Goal: Navigation & Orientation: Find specific page/section

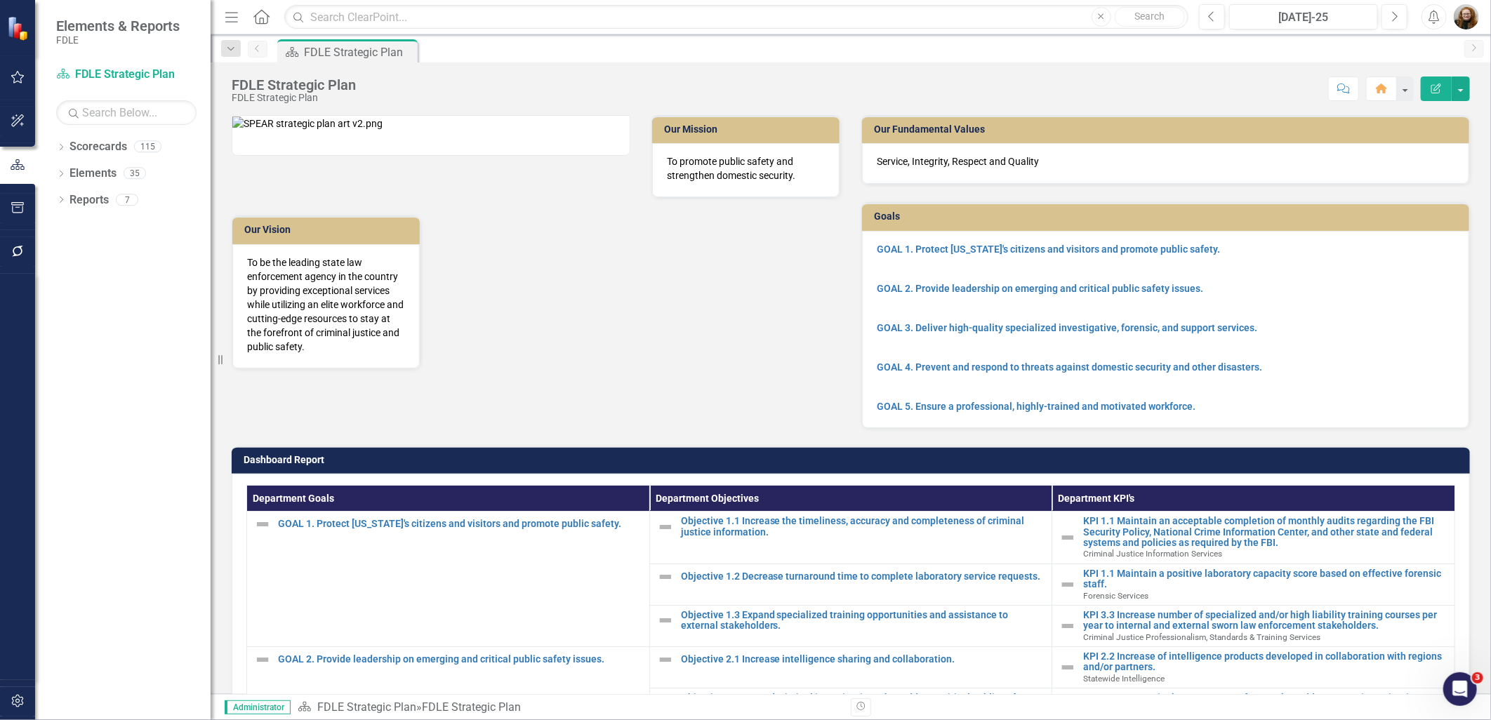
click at [222, 156] on div at bounding box center [431, 127] width 420 height 58
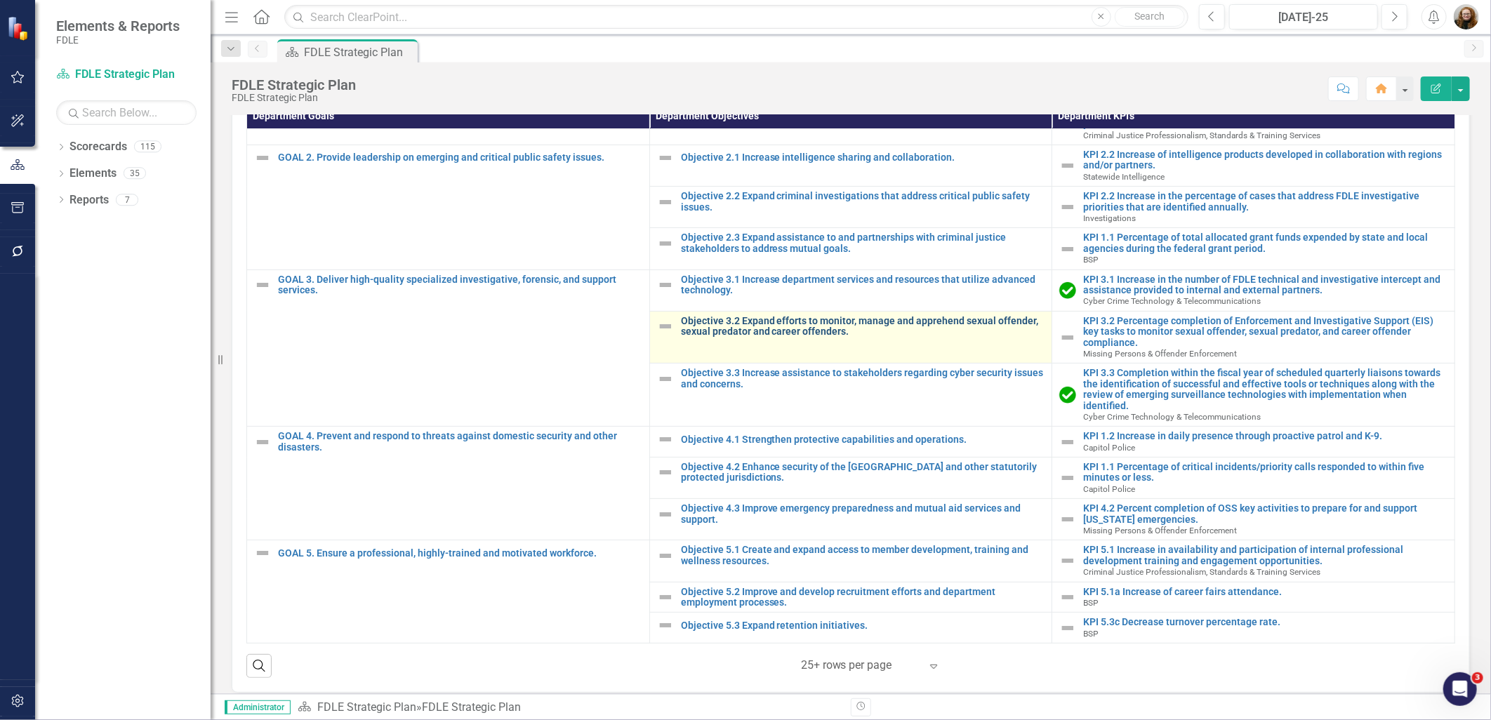
scroll to position [417, 0]
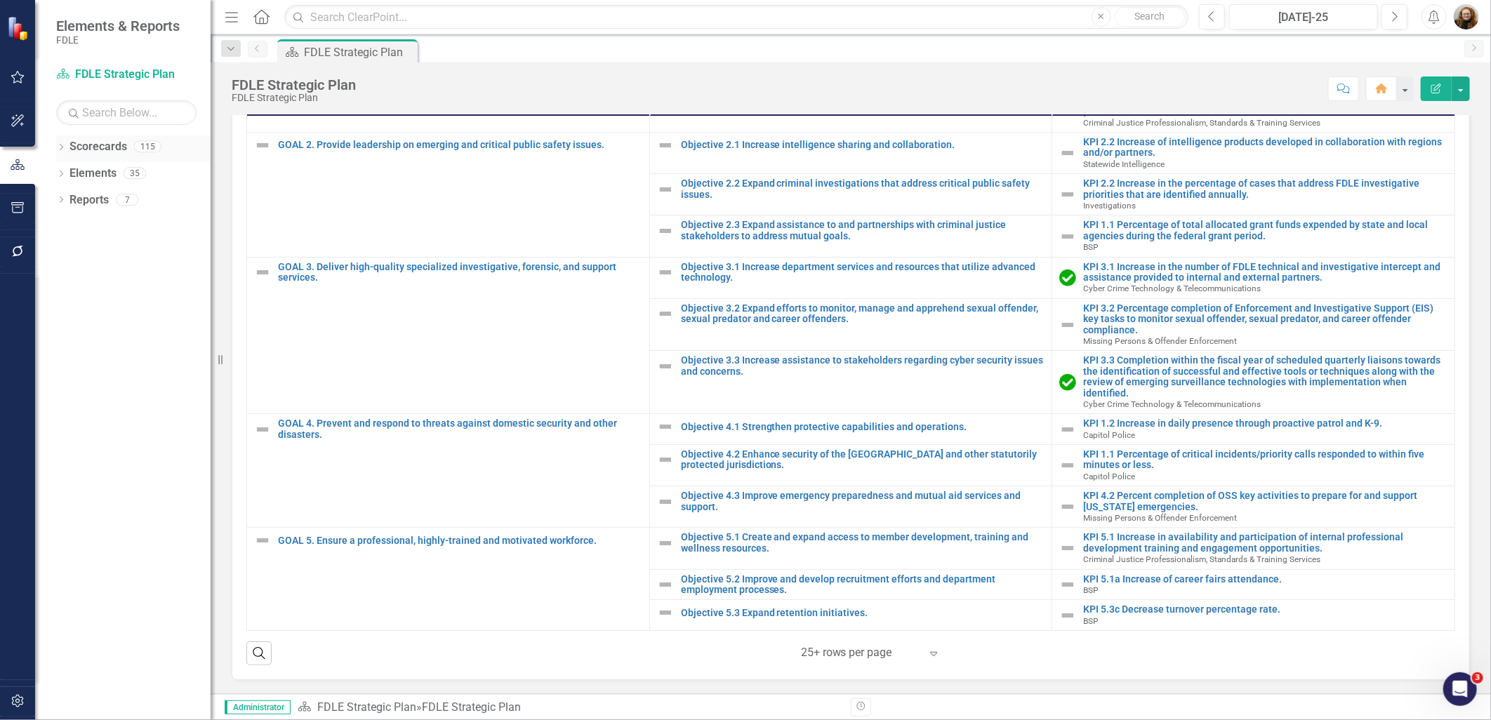
click at [60, 147] on icon "Dropdown" at bounding box center [61, 149] width 10 height 8
click at [64, 283] on icon "Dropdown" at bounding box center [68, 279] width 11 height 8
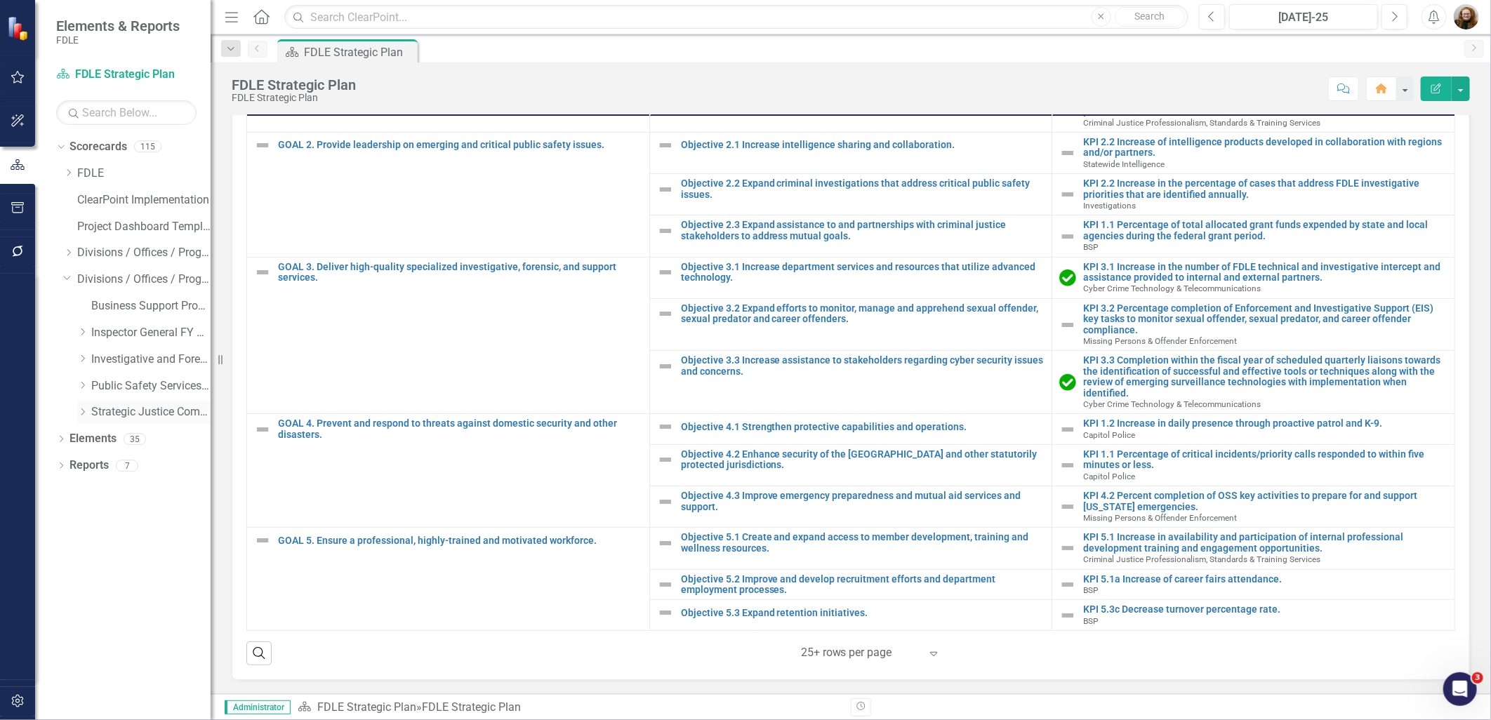
click at [79, 415] on icon "Dropdown" at bounding box center [82, 412] width 11 height 8
click at [80, 390] on div "Dropdown" at bounding box center [82, 386] width 11 height 12
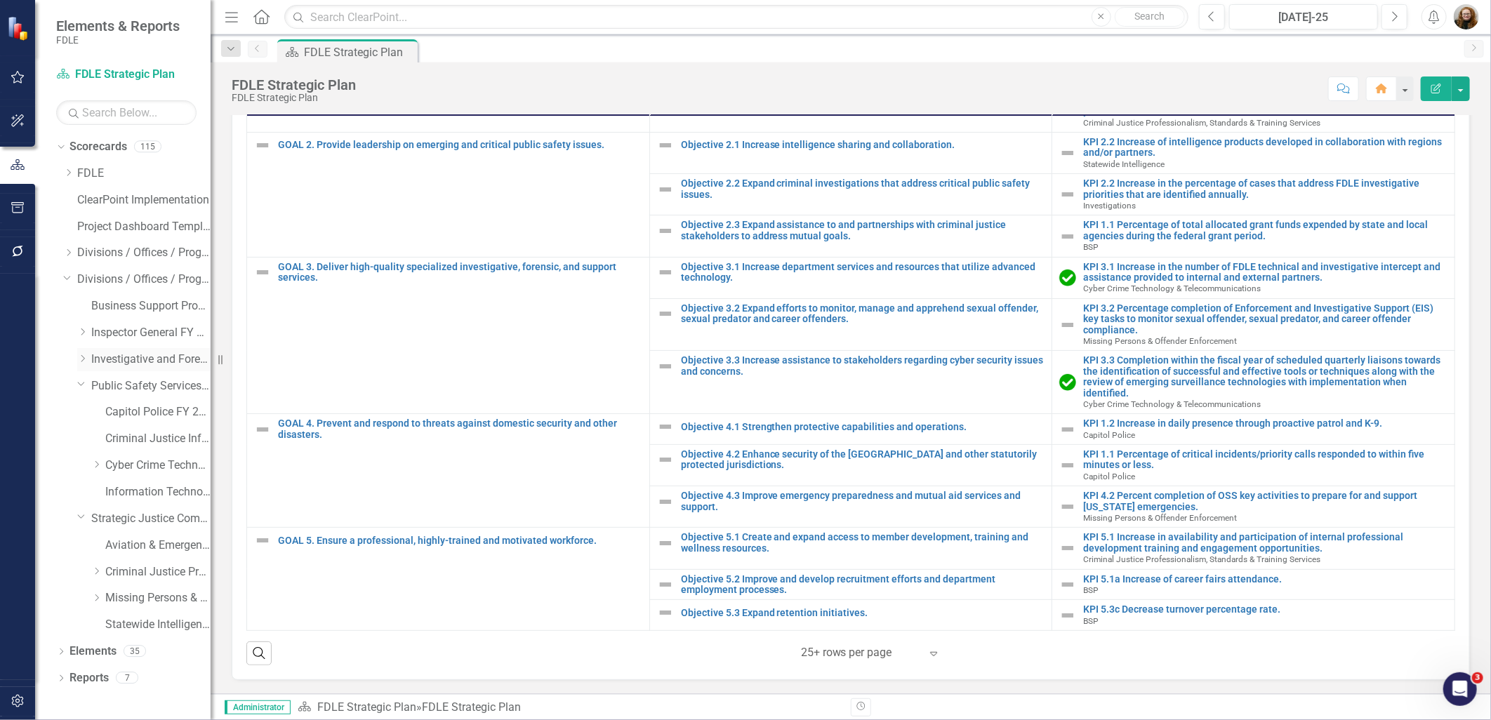
click at [81, 356] on icon "Dropdown" at bounding box center [82, 358] width 11 height 8
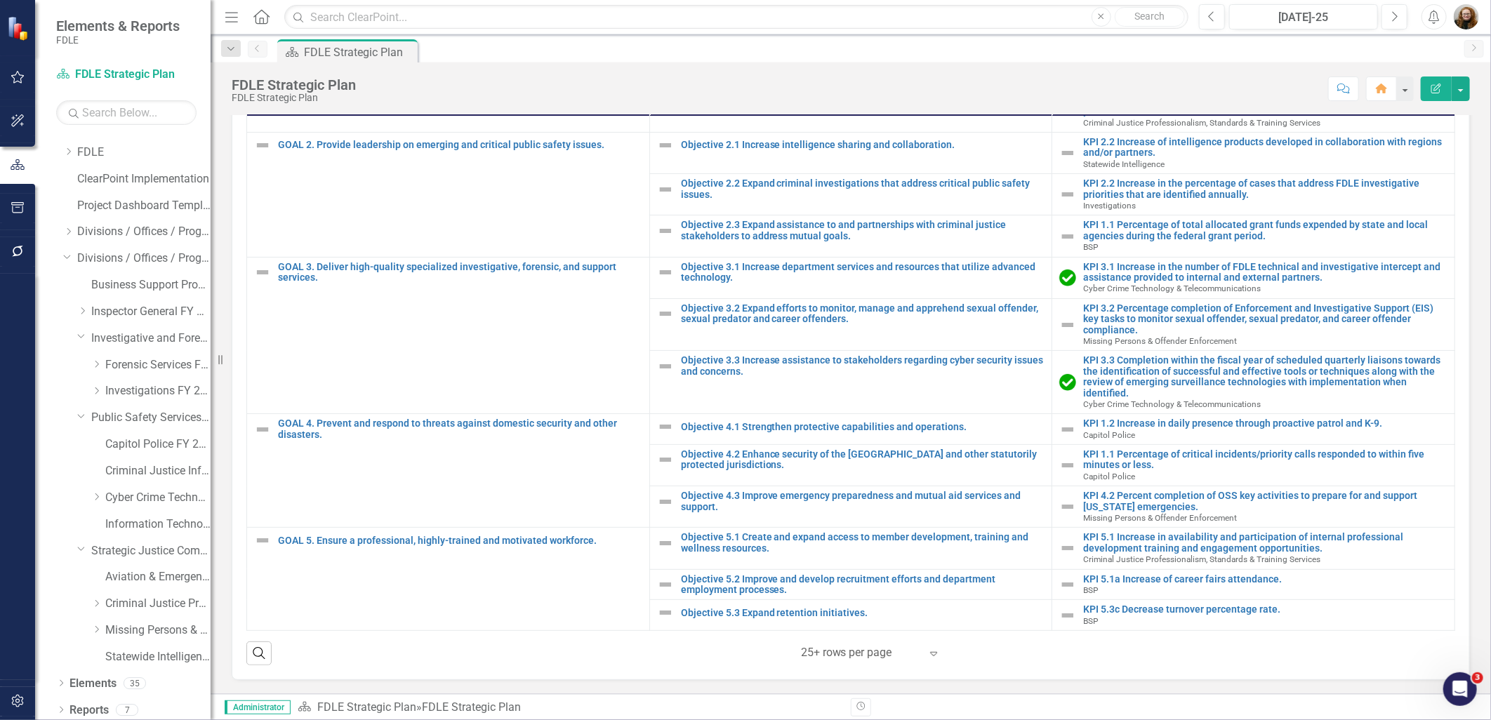
scroll to position [26, 0]
click at [83, 306] on icon "Dropdown" at bounding box center [82, 306] width 11 height 8
click at [66, 234] on div "Dropdown Divisions / Offices / Programs" at bounding box center [136, 226] width 147 height 23
click at [65, 226] on icon "Dropdown" at bounding box center [68, 226] width 11 height 8
click at [84, 332] on icon at bounding box center [83, 332] width 4 height 7
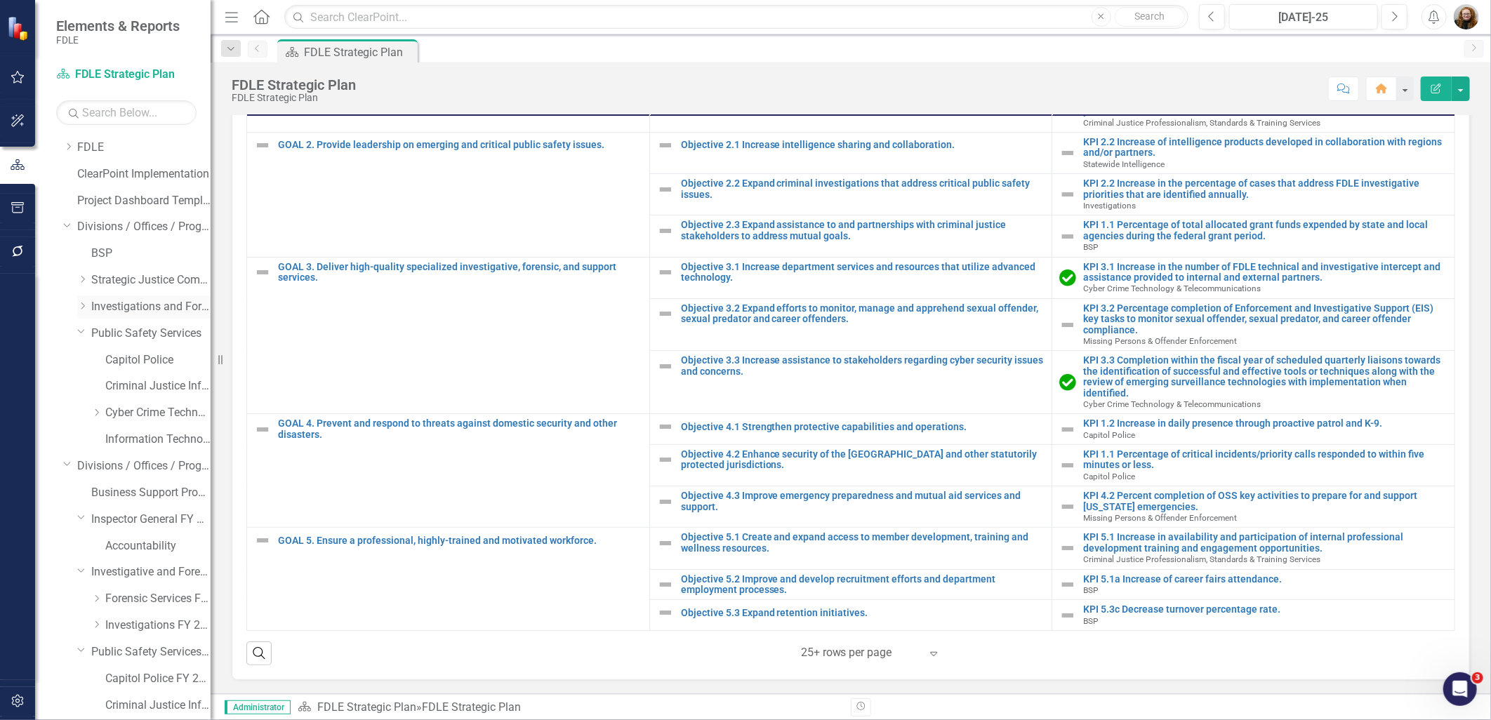
click at [85, 305] on icon "Dropdown" at bounding box center [82, 306] width 11 height 8
click at [81, 282] on icon "Dropdown" at bounding box center [82, 279] width 11 height 8
drag, startPoint x: 70, startPoint y: 599, endPoint x: 66, endPoint y: 568, distance: 30.5
click at [70, 597] on icon "Dropdown" at bounding box center [67, 596] width 8 height 11
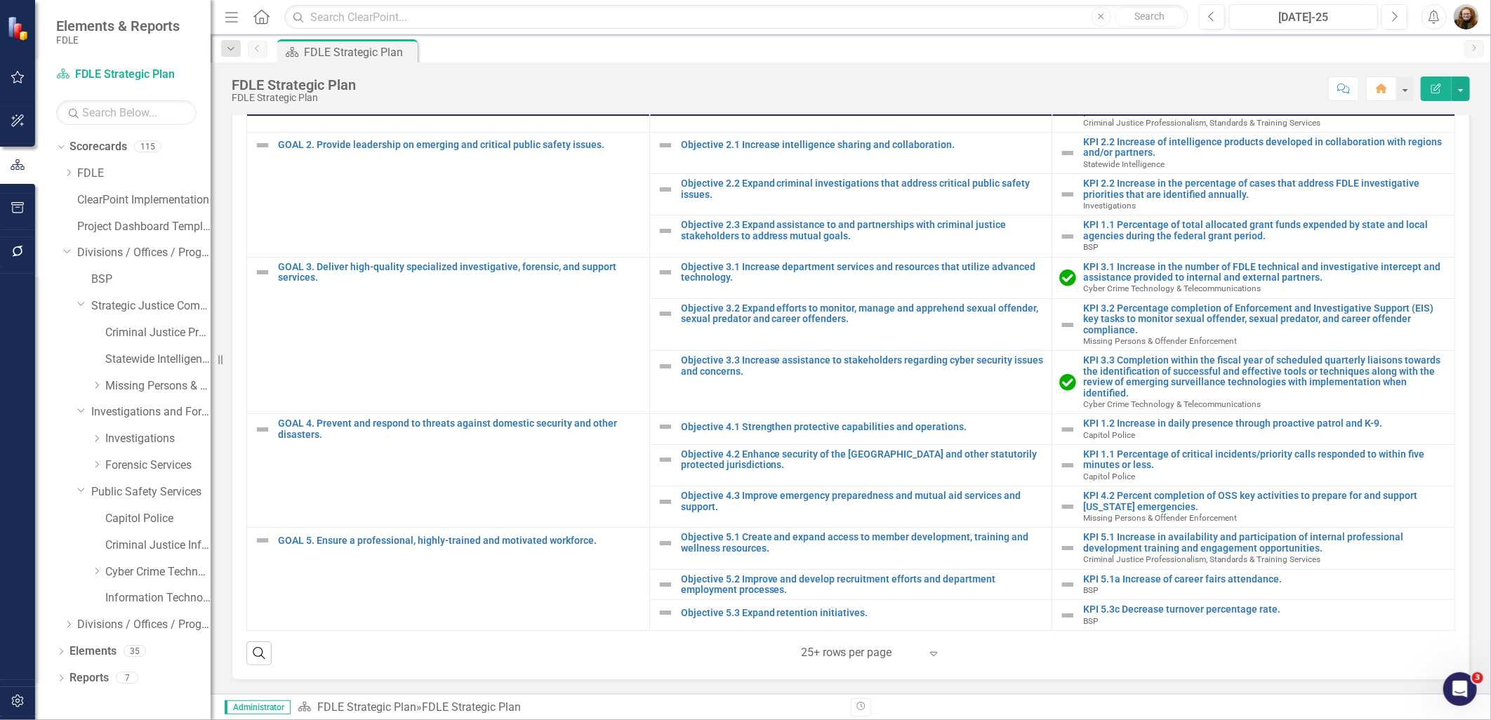
scroll to position [0, 0]
click at [62, 248] on div "Dropdown Scorecards 115 Dropdown FDLE Commissioner's Initiative Team Project Da…" at bounding box center [133, 387] width 154 height 505
click at [64, 248] on icon "Dropdown" at bounding box center [67, 251] width 8 height 11
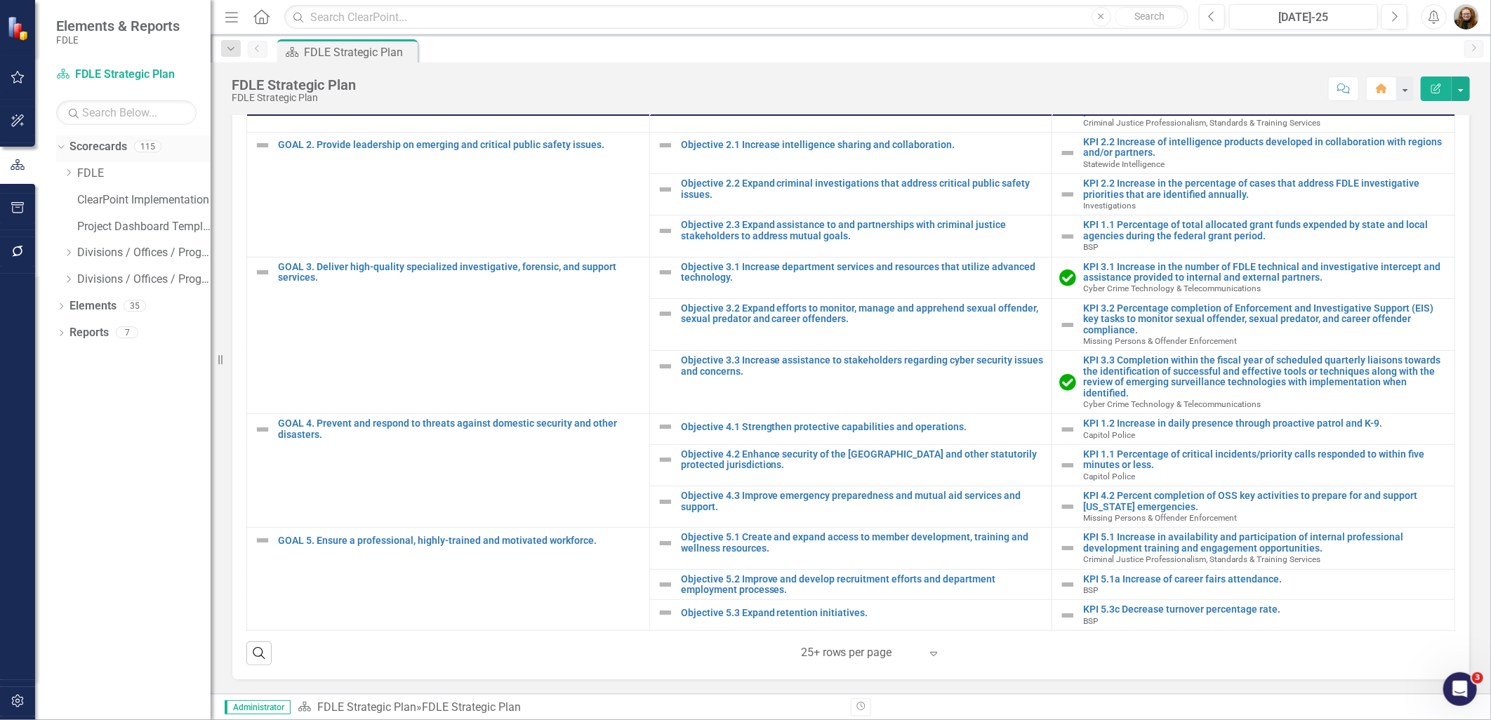
click at [60, 145] on icon "Dropdown" at bounding box center [59, 146] width 8 height 10
click at [62, 150] on icon "Dropdown" at bounding box center [61, 149] width 10 height 8
click at [100, 284] on link "Divisions / Offices / Programs FY 25/26" at bounding box center [143, 280] width 133 height 16
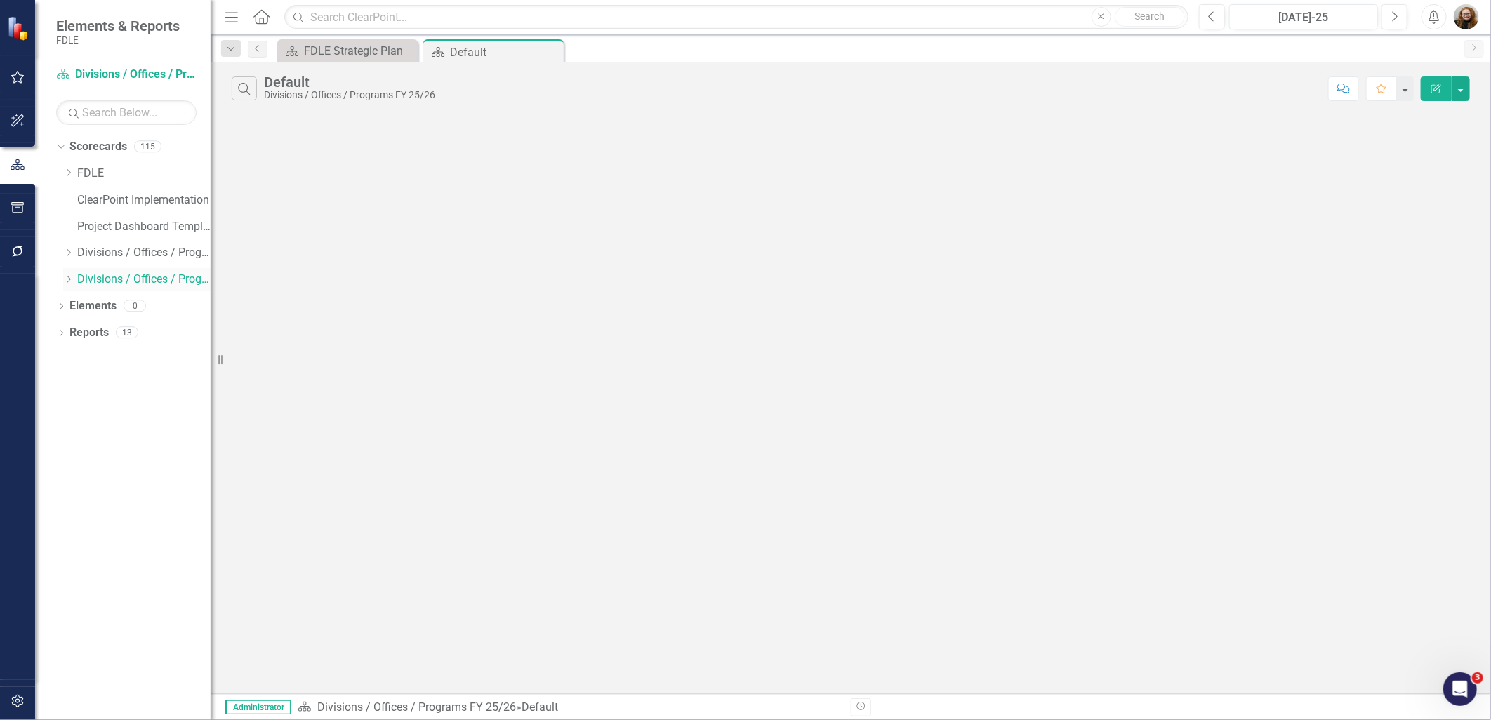
click at [68, 281] on icon "Dropdown" at bounding box center [68, 279] width 11 height 8
click at [109, 390] on link "Public Safety Services FY 25/26" at bounding box center [150, 386] width 119 height 16
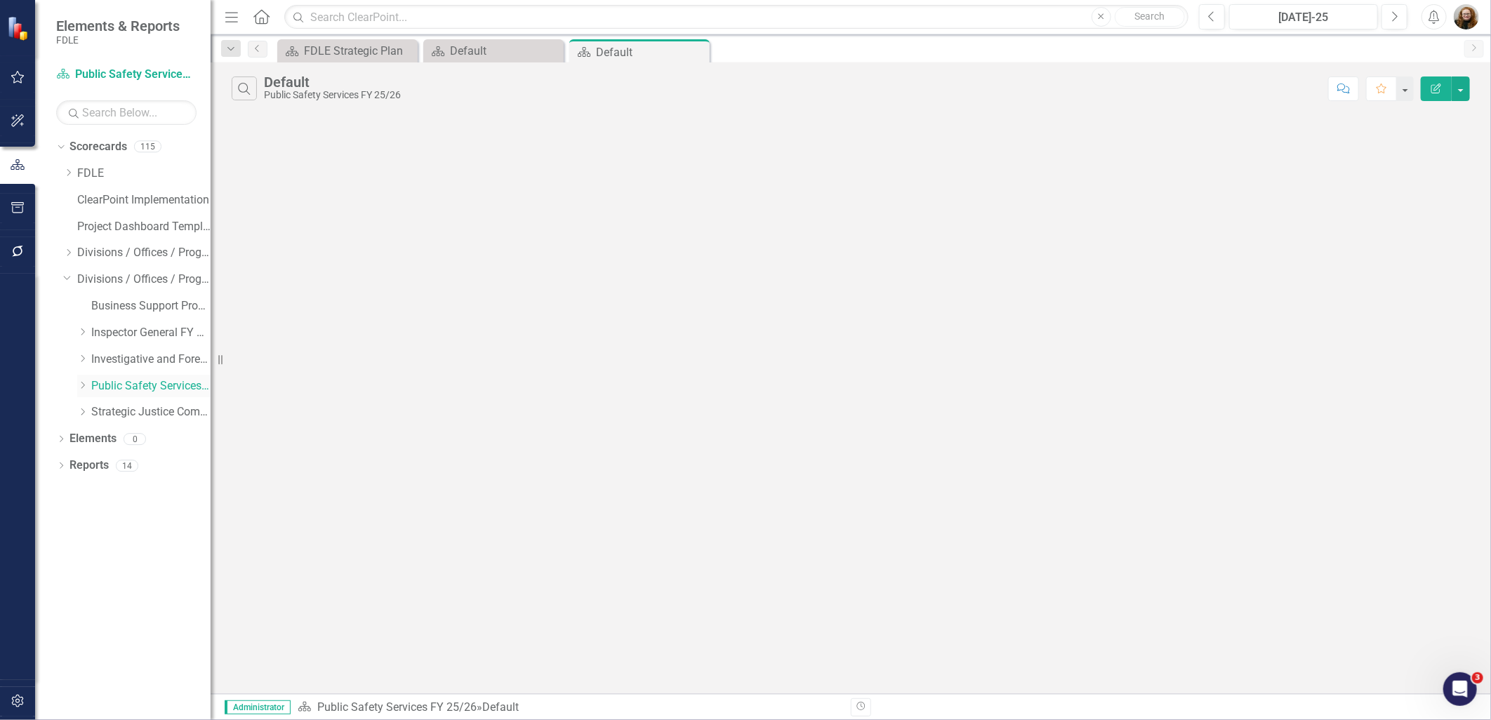
click at [79, 387] on icon "Dropdown" at bounding box center [82, 385] width 11 height 8
click at [141, 439] on link "Criminal Justice Information Services FY 25/26" at bounding box center [157, 439] width 105 height 16
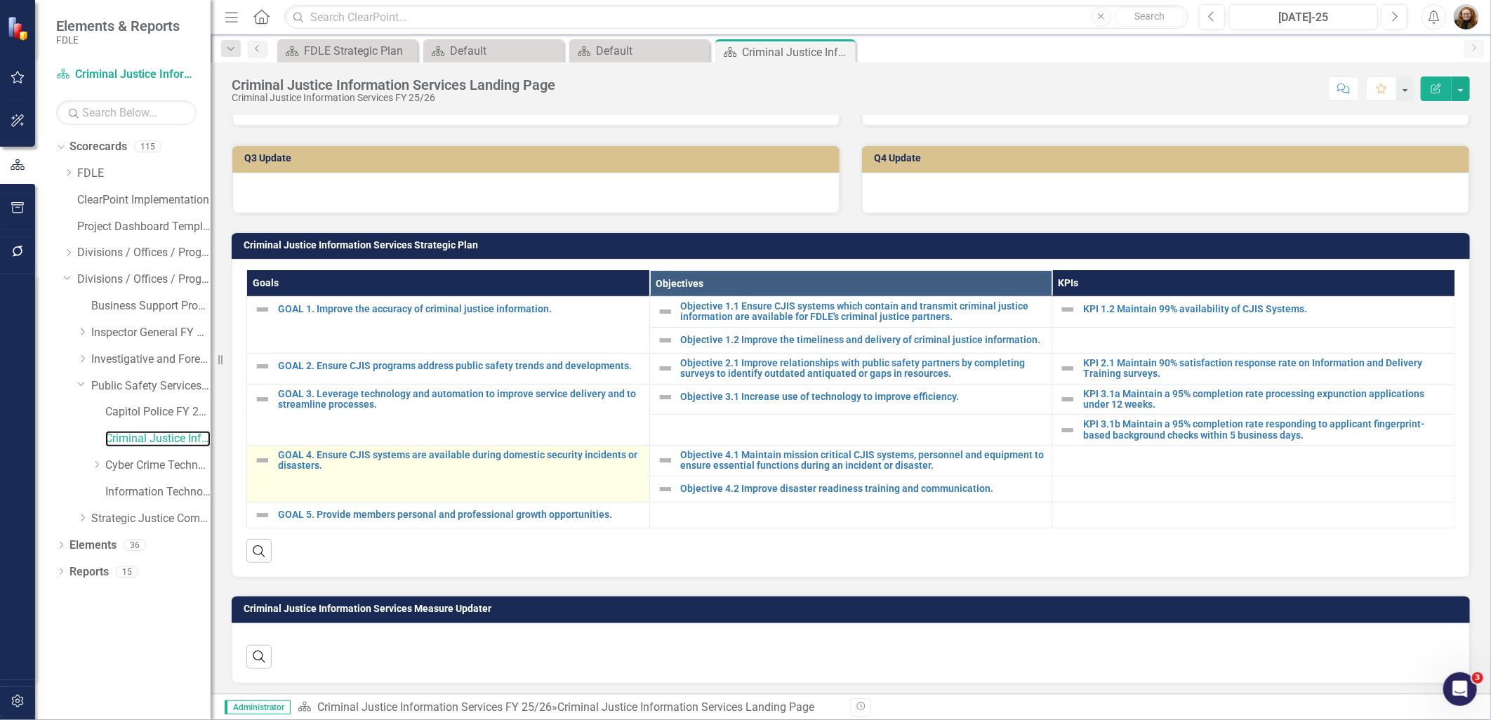
scroll to position [389, 0]
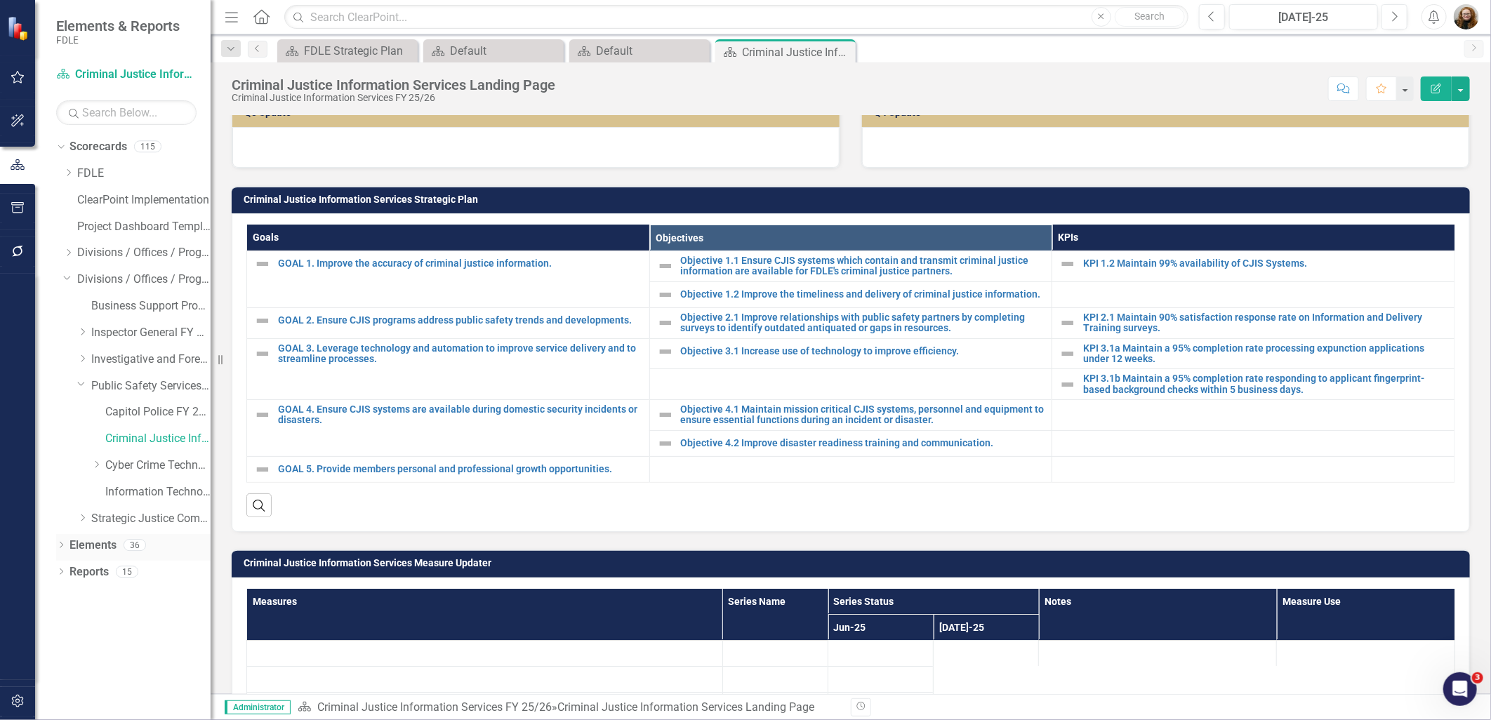
click at [99, 547] on link "Elements" at bounding box center [92, 546] width 47 height 16
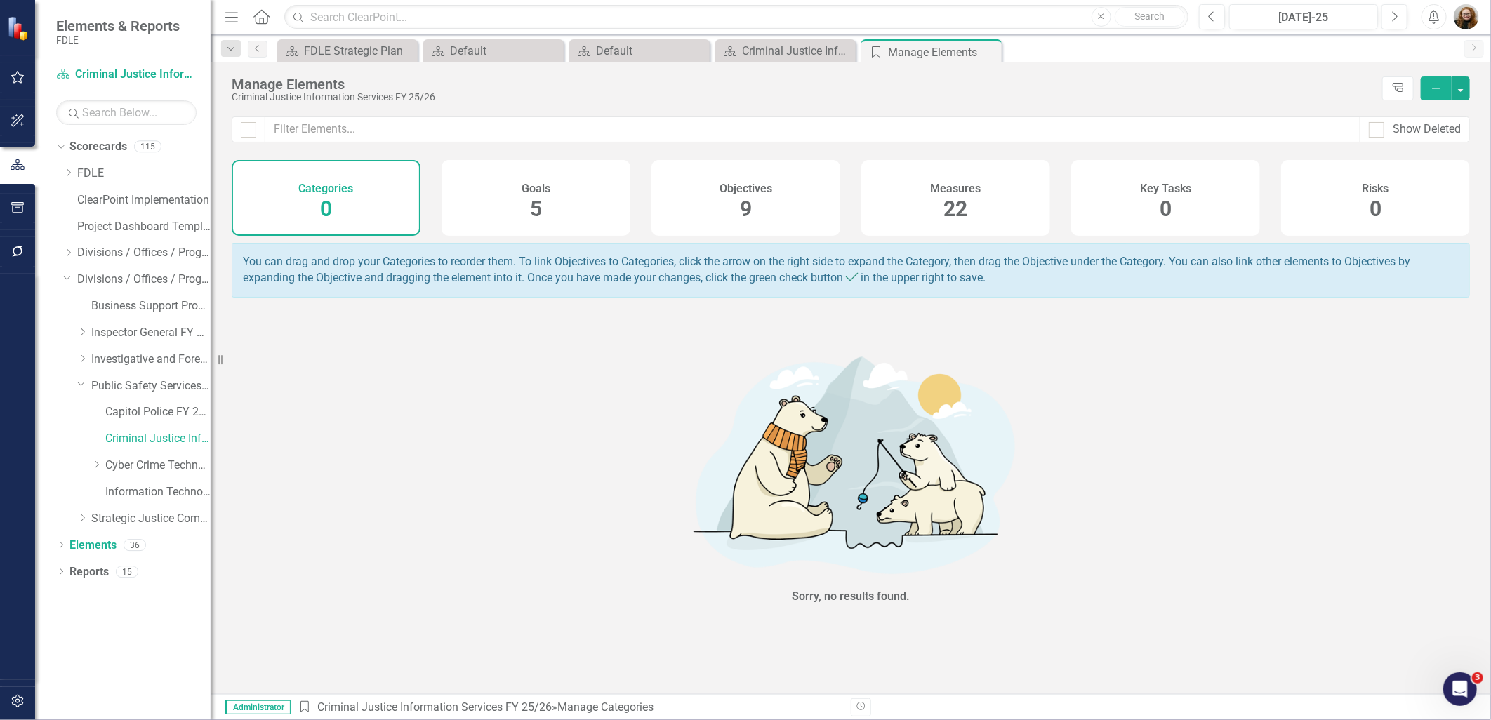
click at [880, 192] on div "Measures 22" at bounding box center [955, 198] width 189 height 76
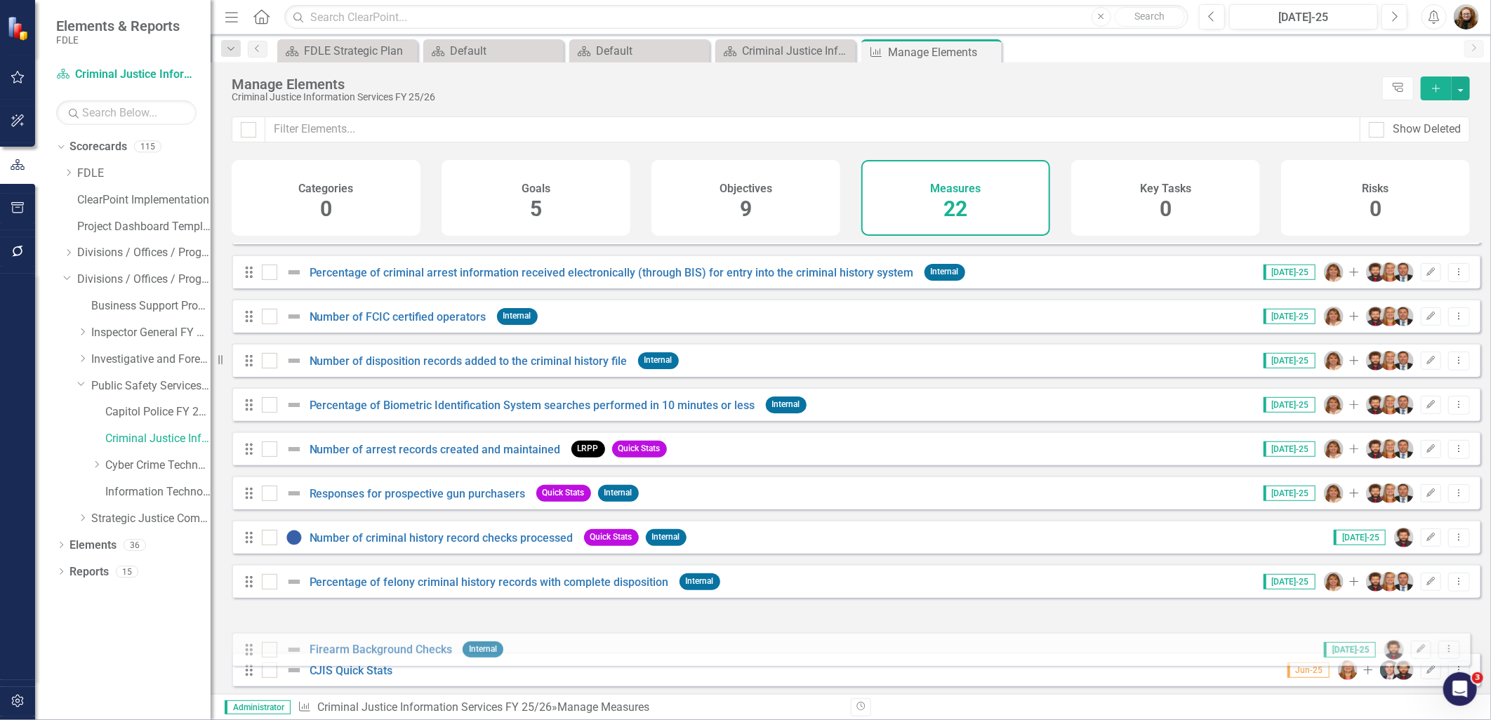
scroll to position [479, 0]
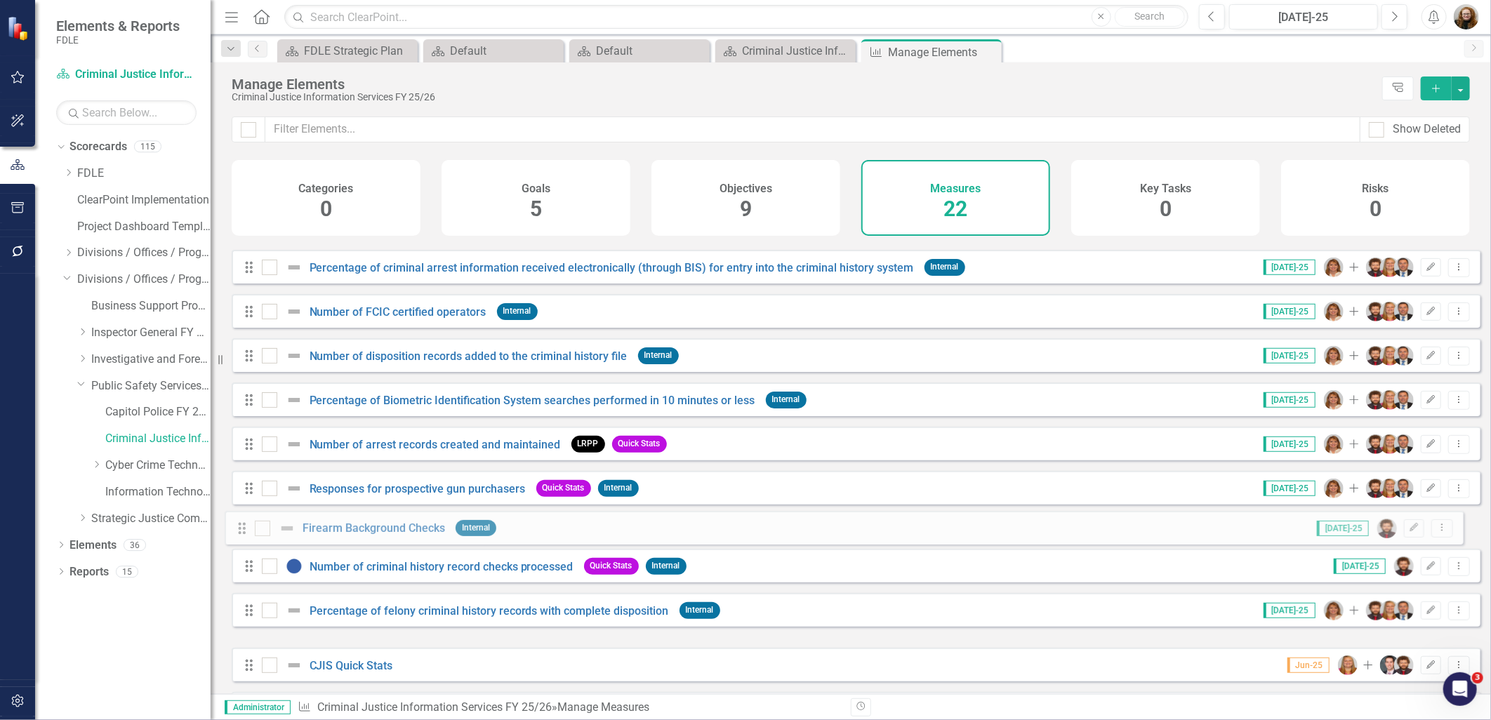
drag, startPoint x: 248, startPoint y: 653, endPoint x: 241, endPoint y: 525, distance: 128.6
click at [241, 525] on div "Drag KPI 1.1 Maintain agency audits to validate that contributing agencies are …" at bounding box center [856, 245] width 1248 height 962
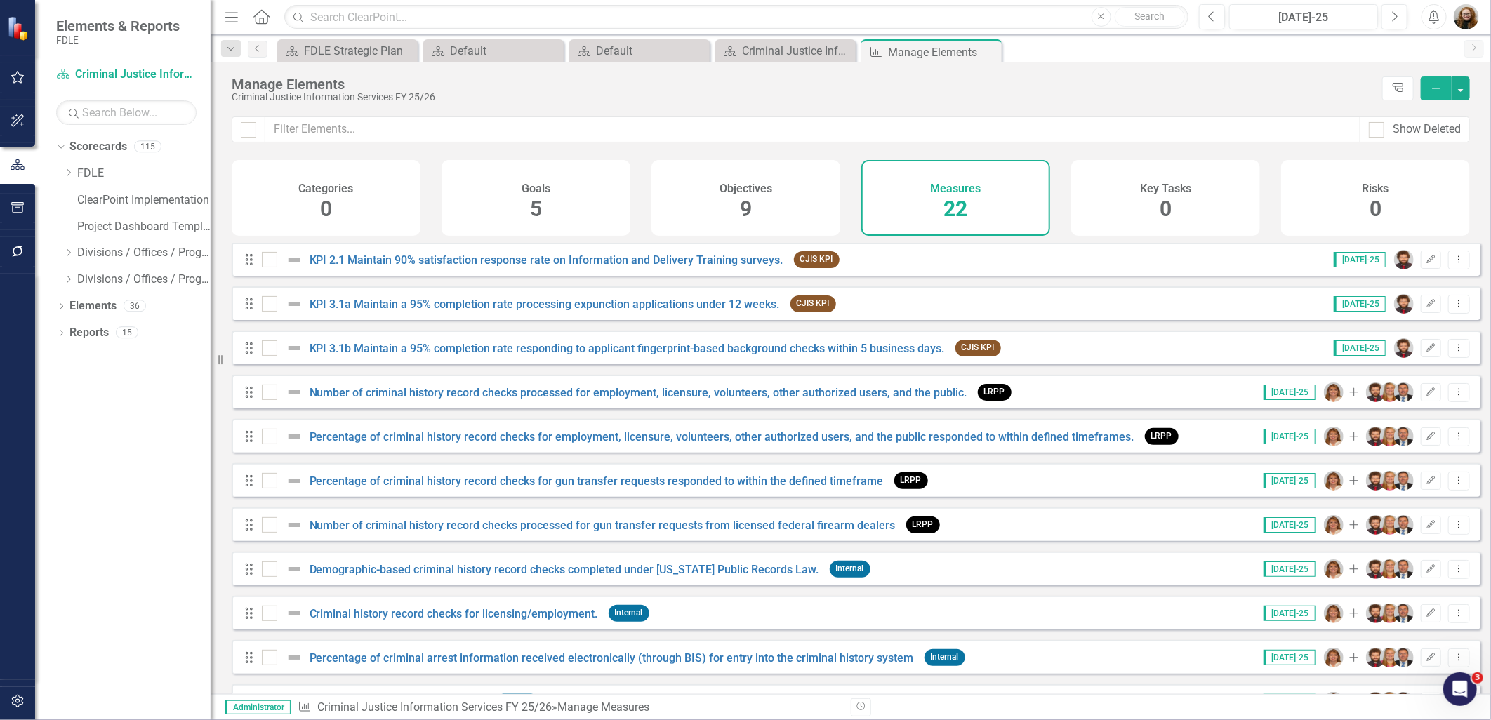
scroll to position [11, 0]
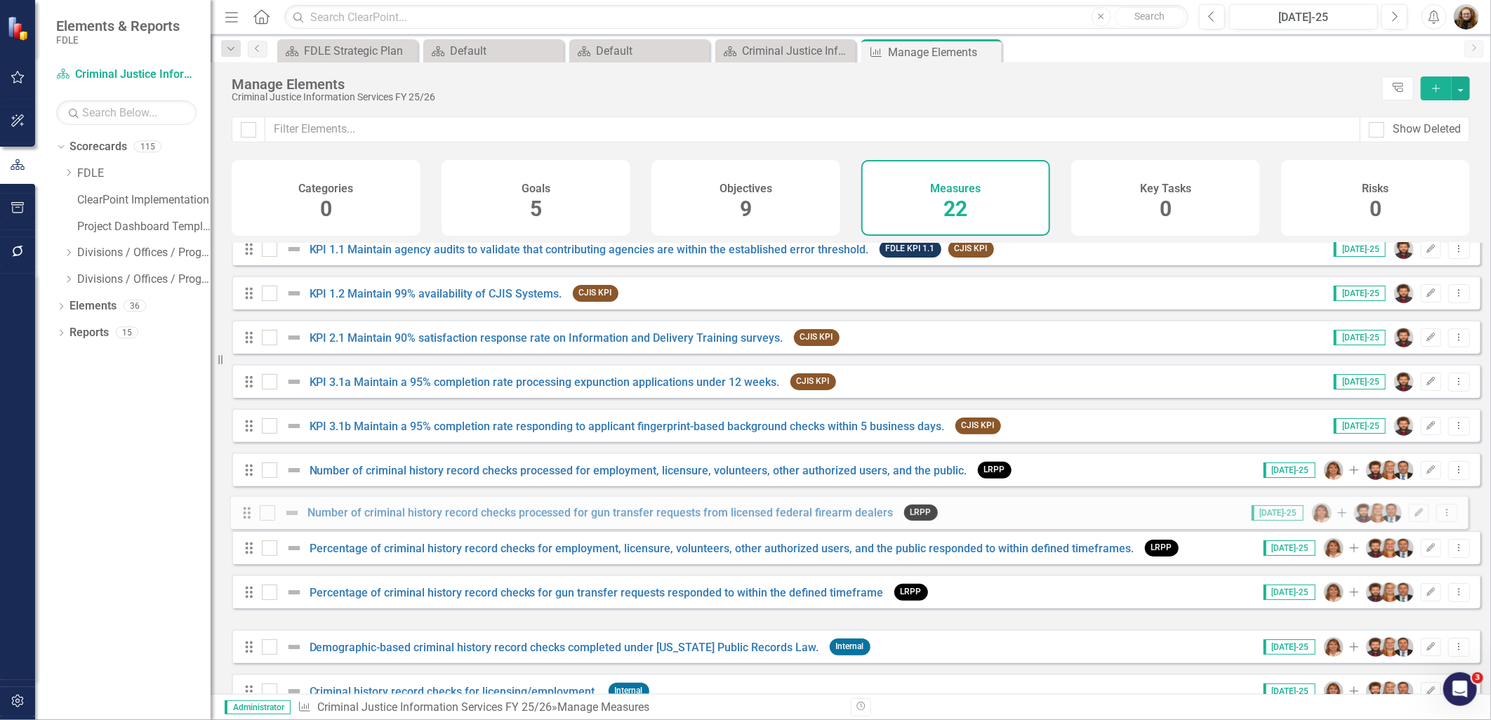
drag, startPoint x: 246, startPoint y: 619, endPoint x: 244, endPoint y: 519, distance: 99.7
click at [244, 519] on div "Drag KPI 1.1 Maintain agency audits to validate that contributing agencies are …" at bounding box center [856, 713] width 1248 height 962
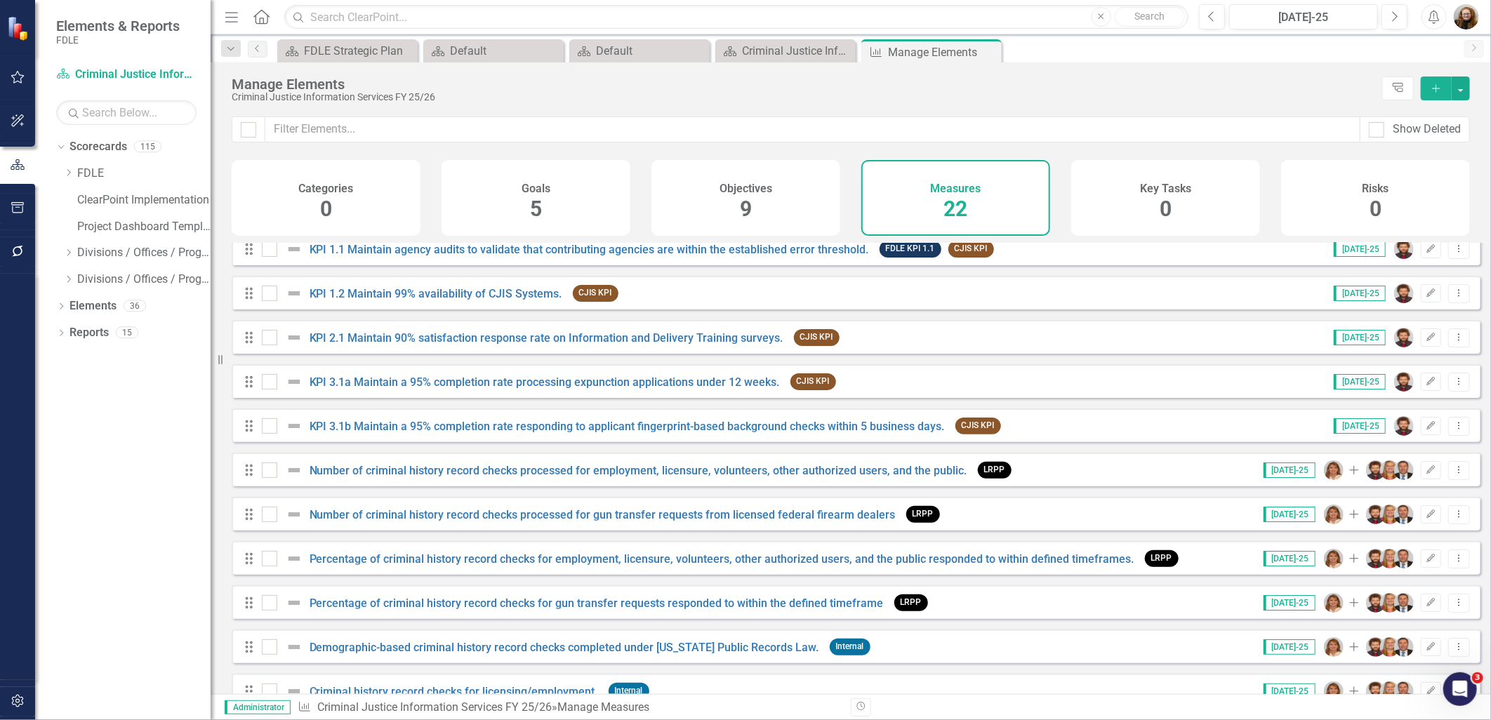
scroll to position [89, 0]
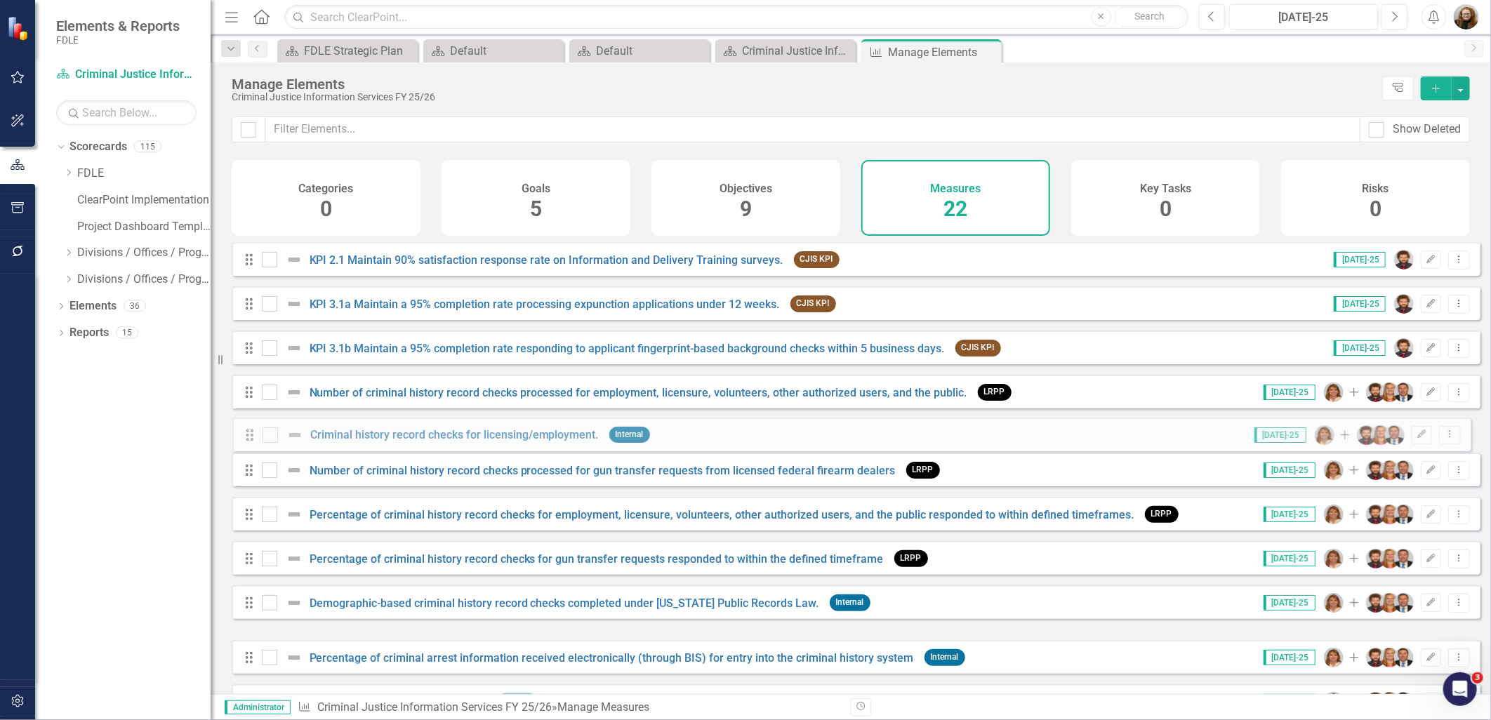
drag, startPoint x: 247, startPoint y: 625, endPoint x: 248, endPoint y: 436, distance: 188.1
click at [248, 436] on div "Drag KPI 1.1 Maintain agency audits to validate that contributing agencies are …" at bounding box center [856, 635] width 1248 height 962
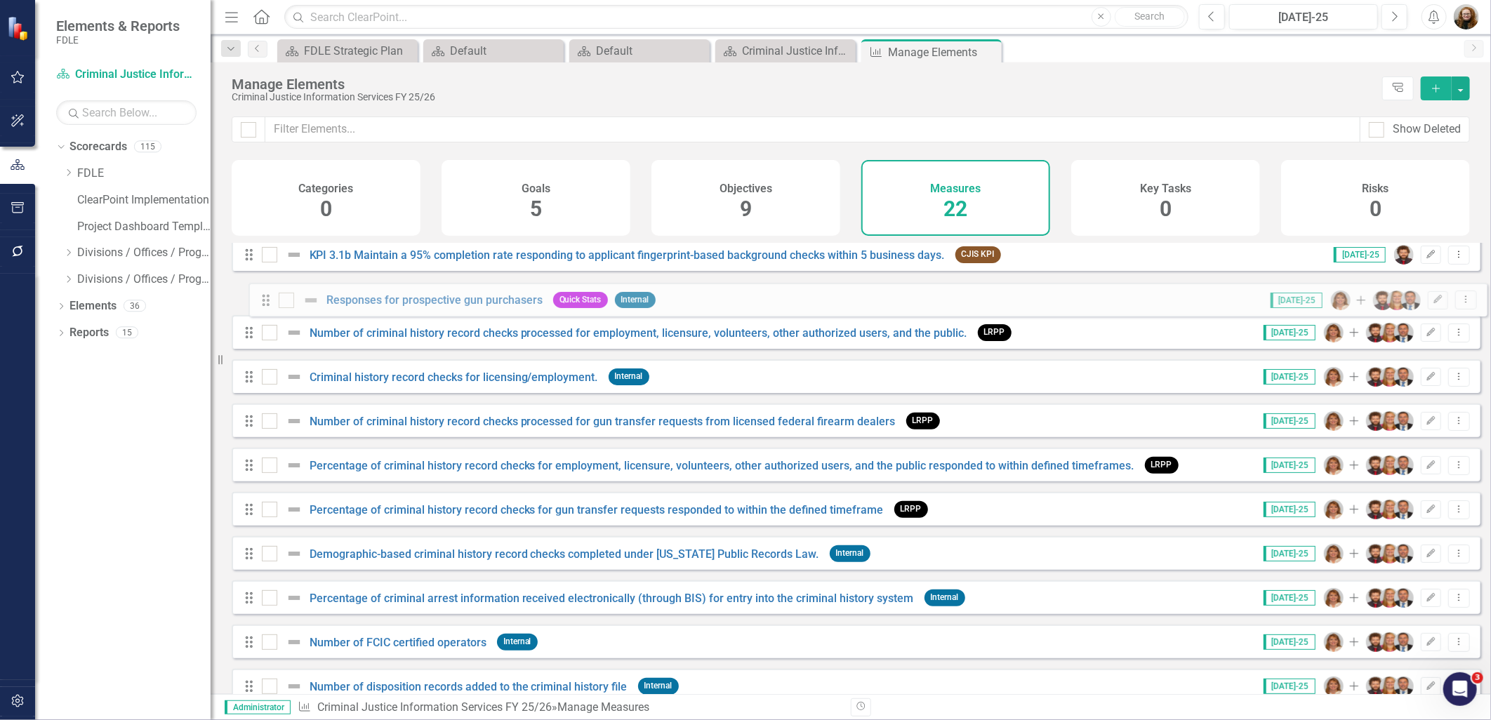
scroll to position [166, 0]
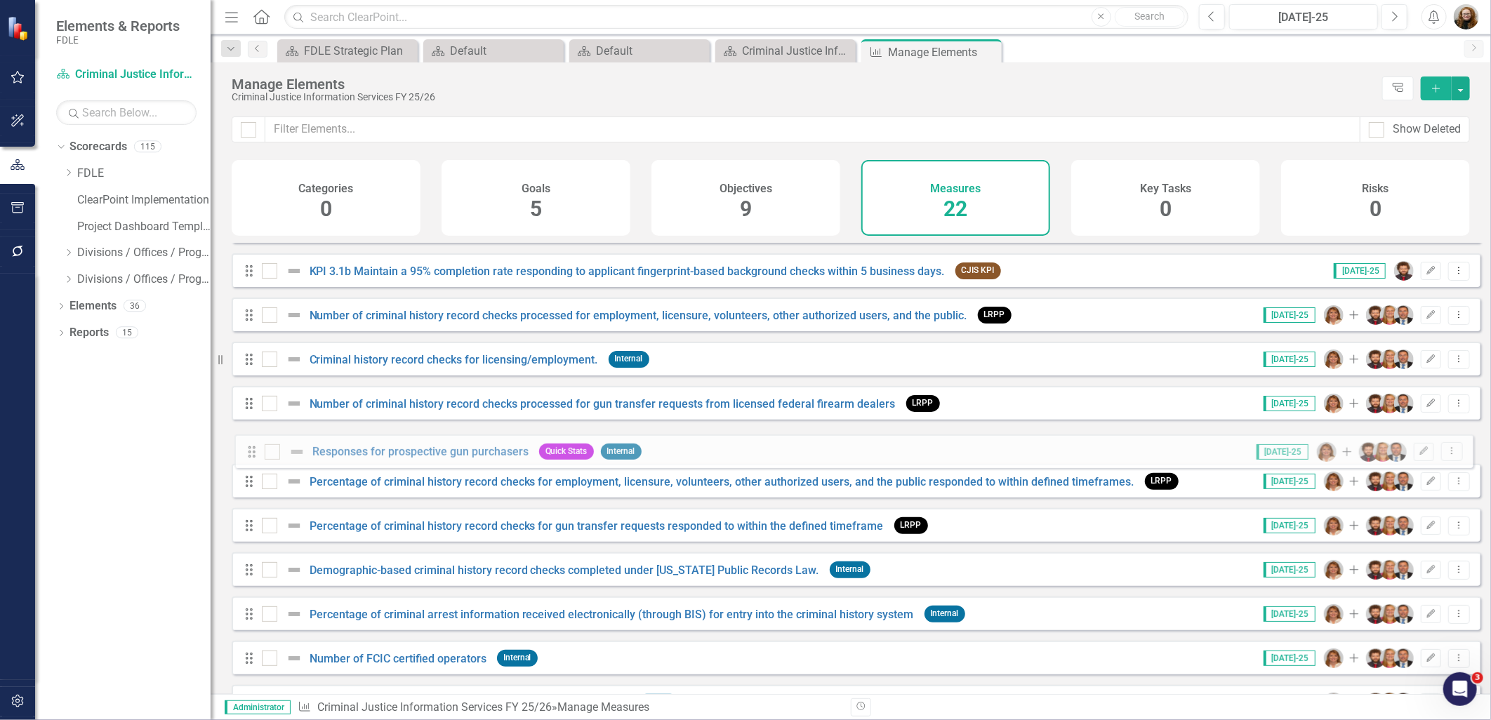
drag, startPoint x: 244, startPoint y: 651, endPoint x: 246, endPoint y: 448, distance: 202.8
click at [246, 448] on div "Drag KPI 1.1 Maintain agency audits to validate that contributing agencies are …" at bounding box center [856, 557] width 1248 height 962
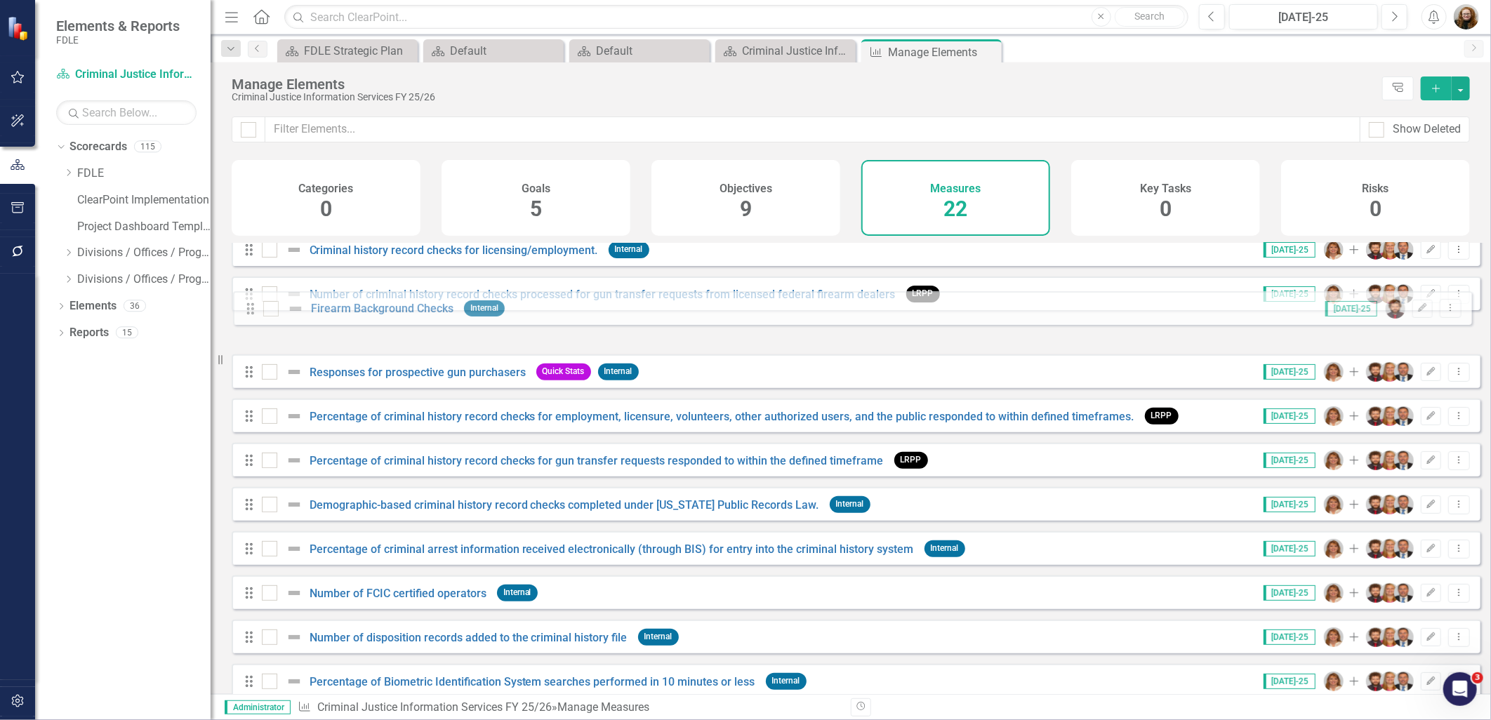
scroll to position [276, 0]
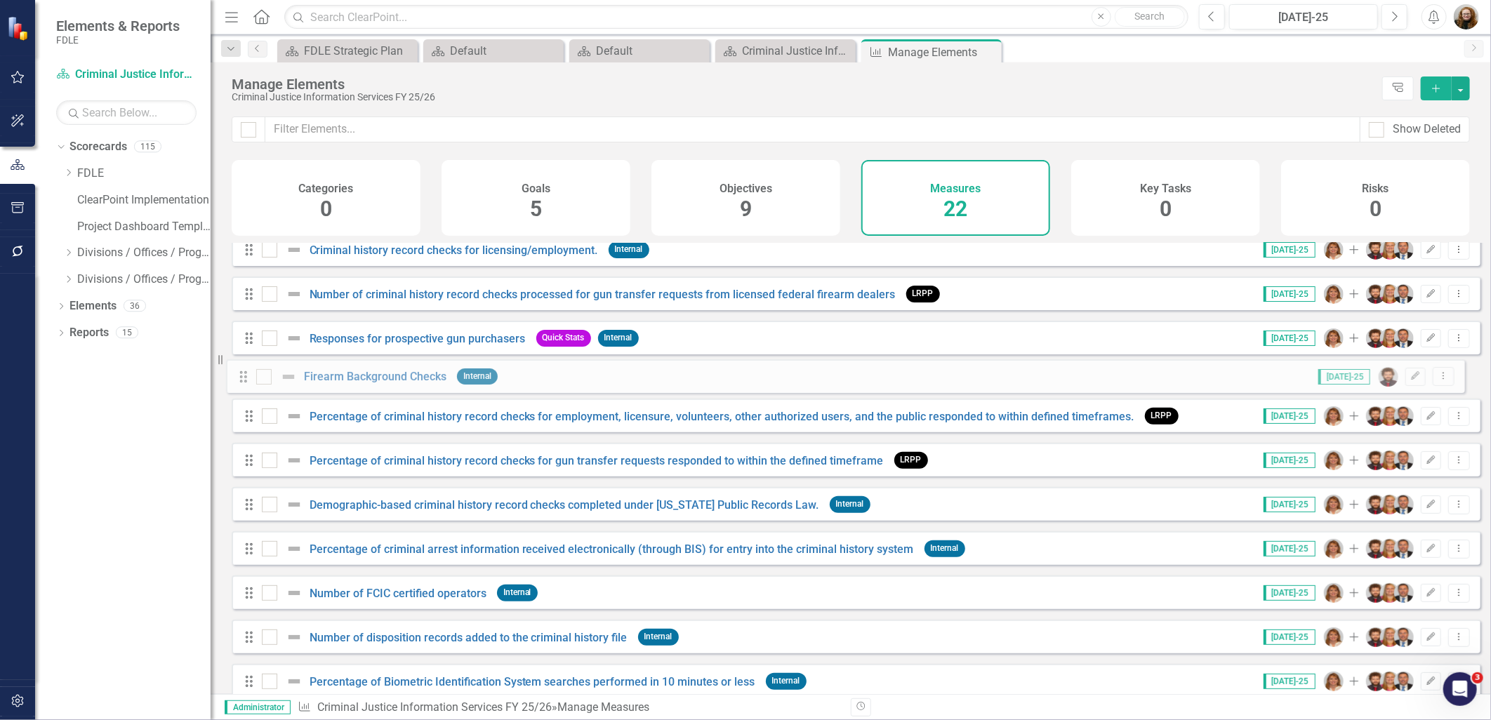
drag, startPoint x: 248, startPoint y: 621, endPoint x: 243, endPoint y: 377, distance: 244.3
click at [243, 377] on div "Drag KPI 1.1 Maintain agency audits to validate that contributing agencies are …" at bounding box center [856, 448] width 1248 height 962
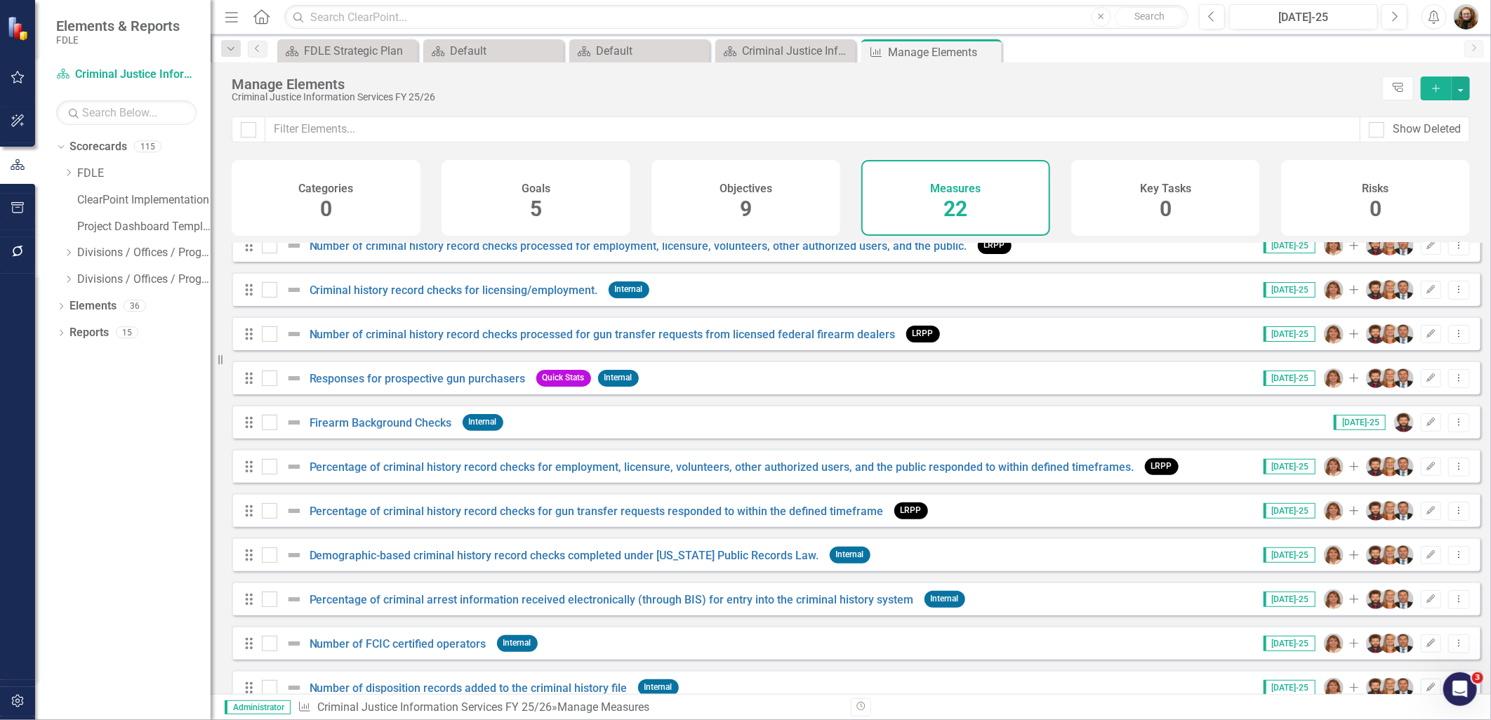
scroll to position [198, 0]
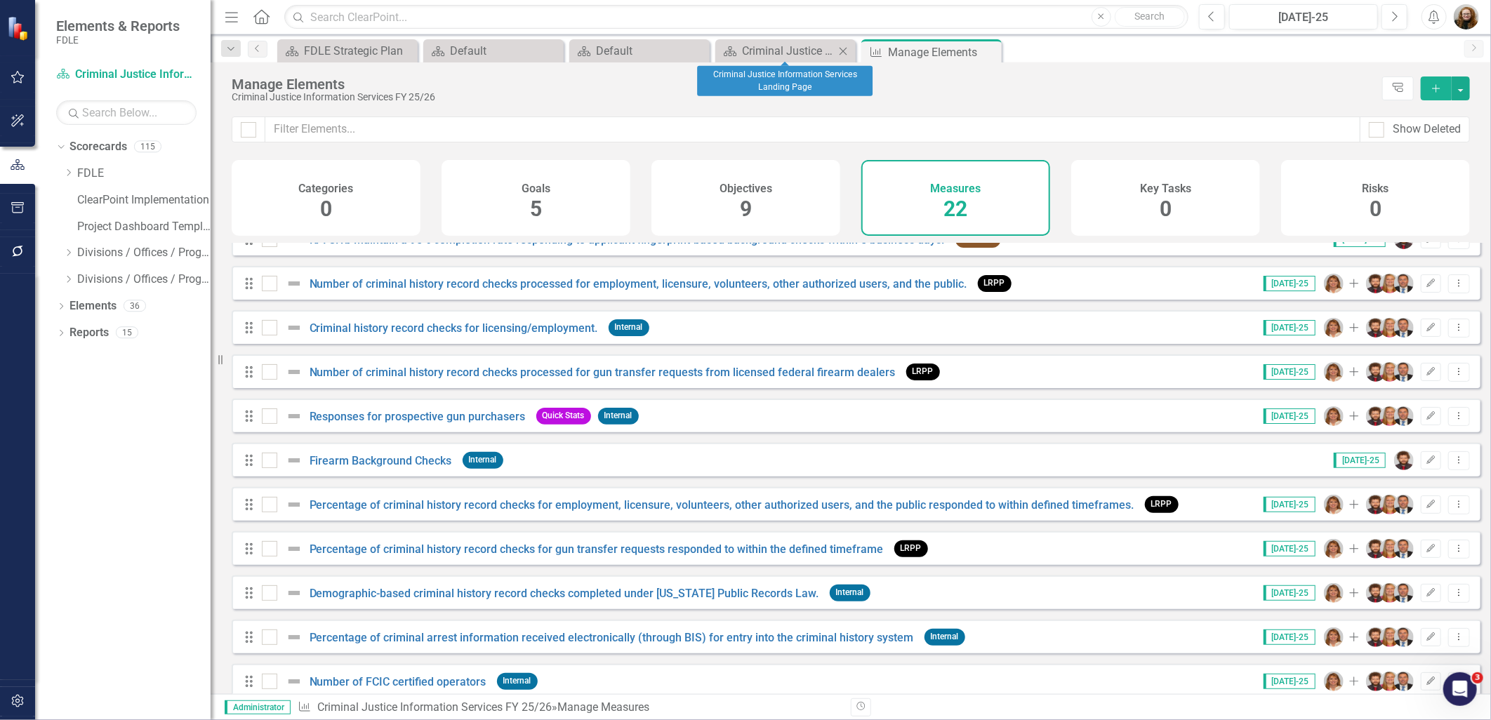
click at [842, 46] on icon "Close" at bounding box center [843, 51] width 14 height 11
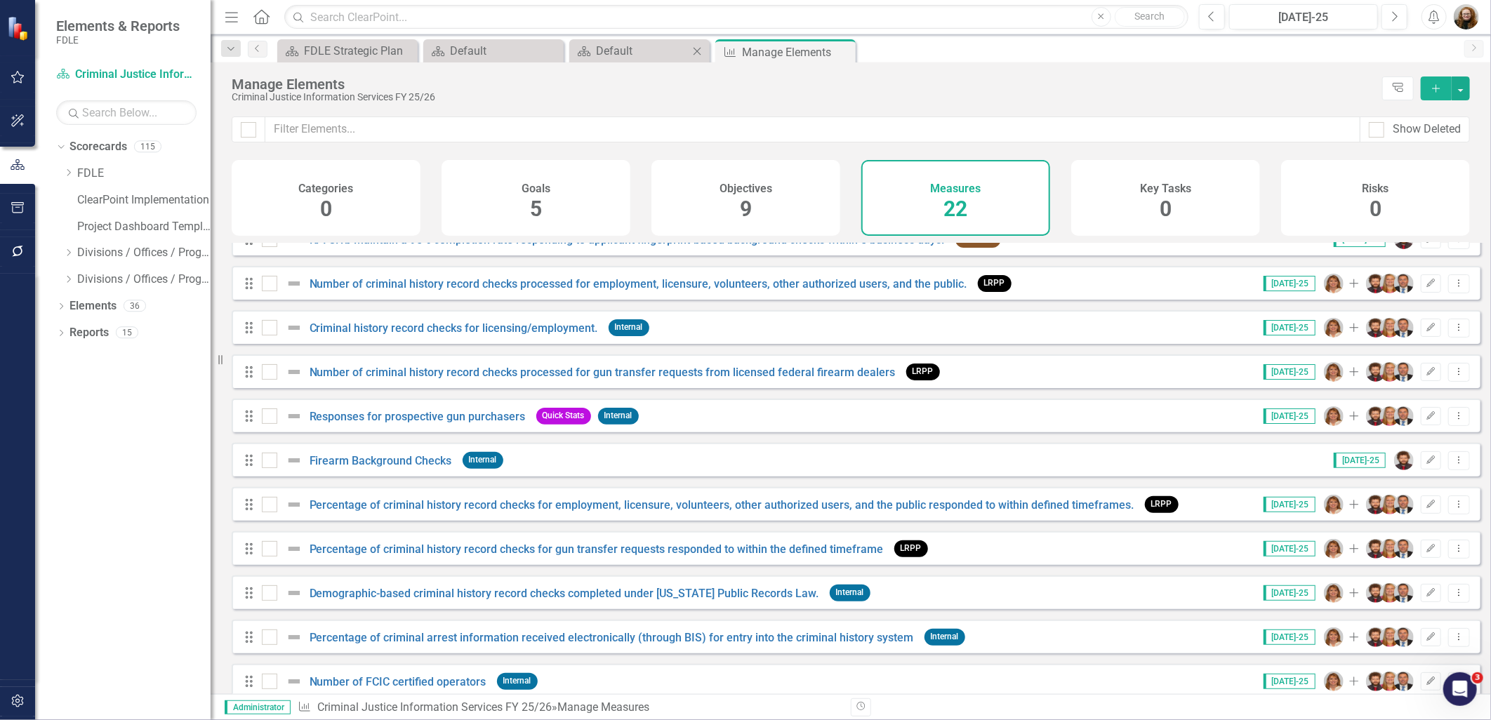
click at [699, 51] on icon "Close" at bounding box center [697, 51] width 14 height 11
click at [552, 49] on icon at bounding box center [551, 51] width 8 height 8
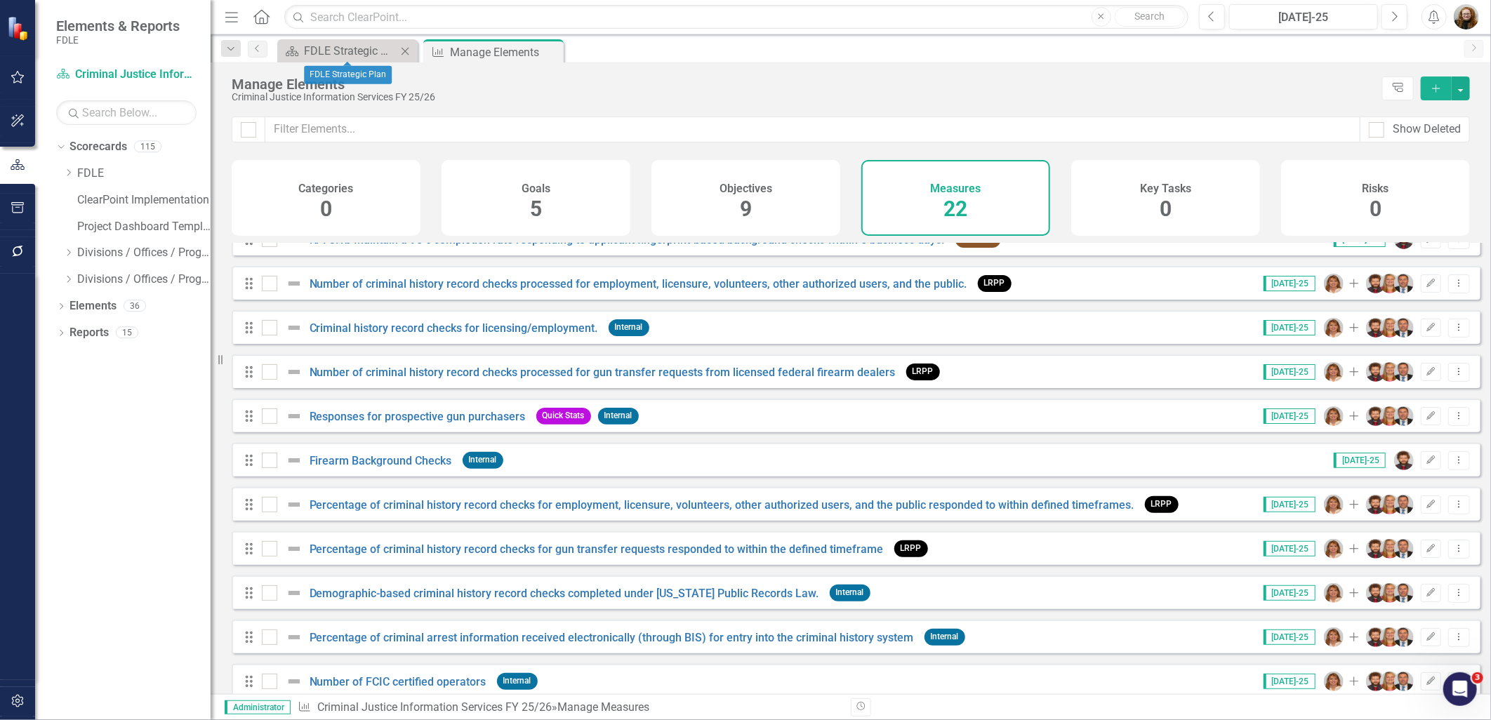
click at [405, 47] on icon "Close" at bounding box center [405, 51] width 14 height 11
click at [381, 466] on link "Firearm Background Checks" at bounding box center [380, 460] width 142 height 13
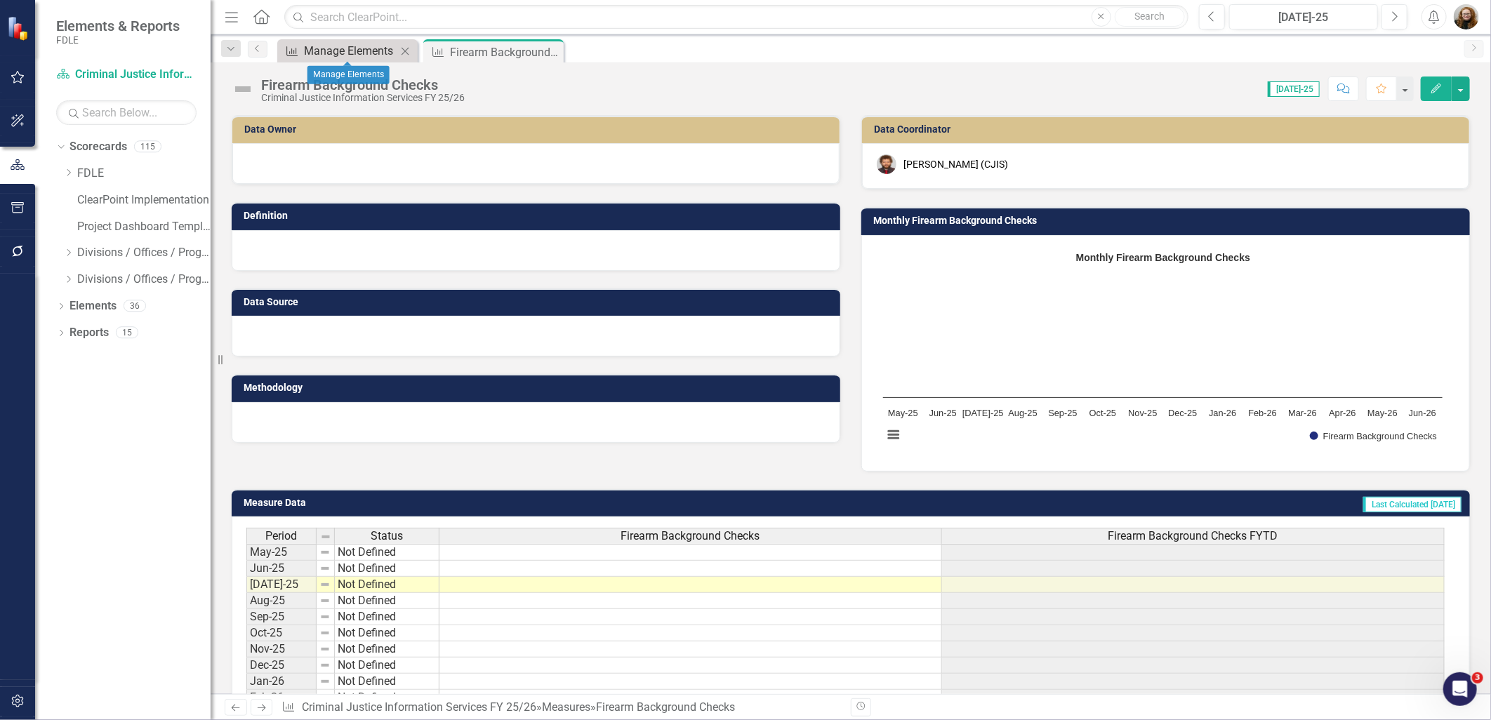
click at [368, 43] on div "Manage Elements" at bounding box center [350, 51] width 93 height 18
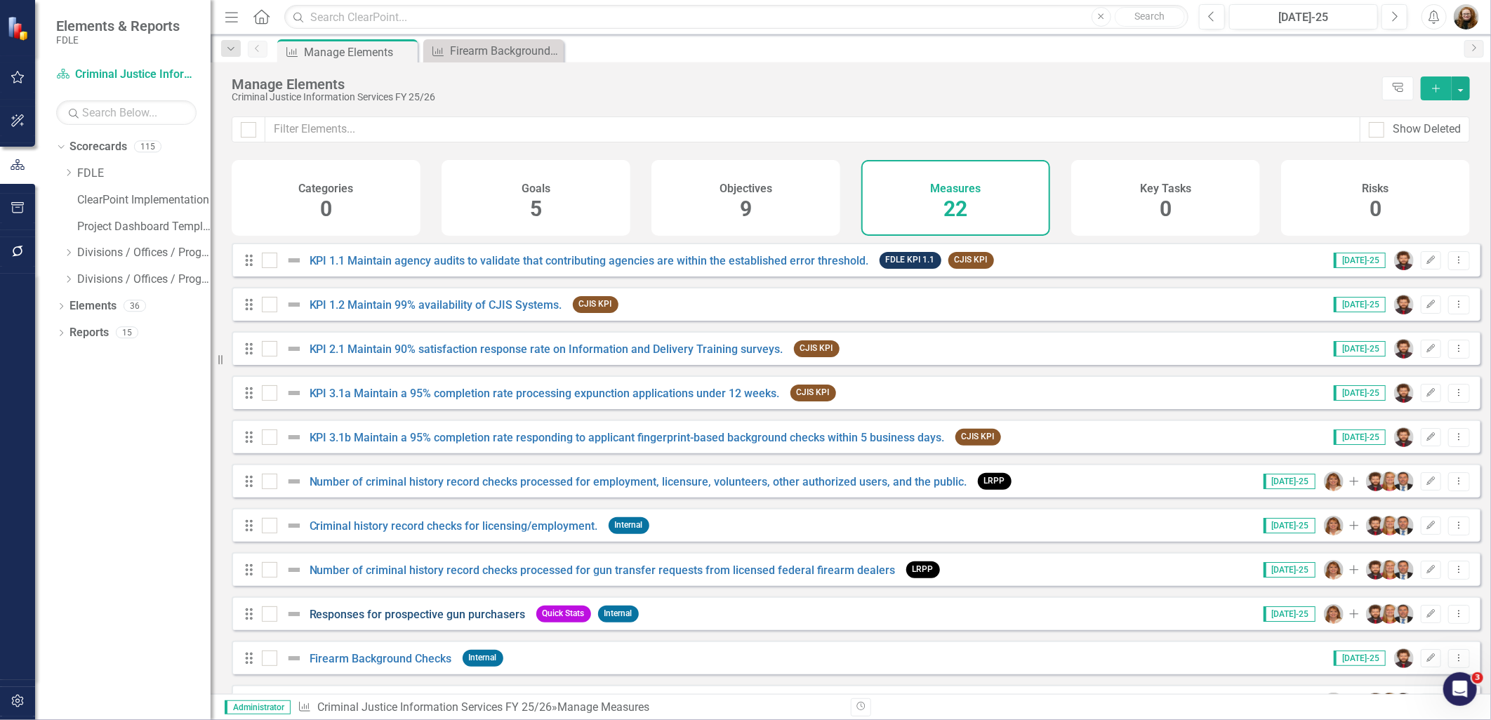
click at [401, 621] on link "Responses for prospective gun purchasers" at bounding box center [417, 614] width 216 height 13
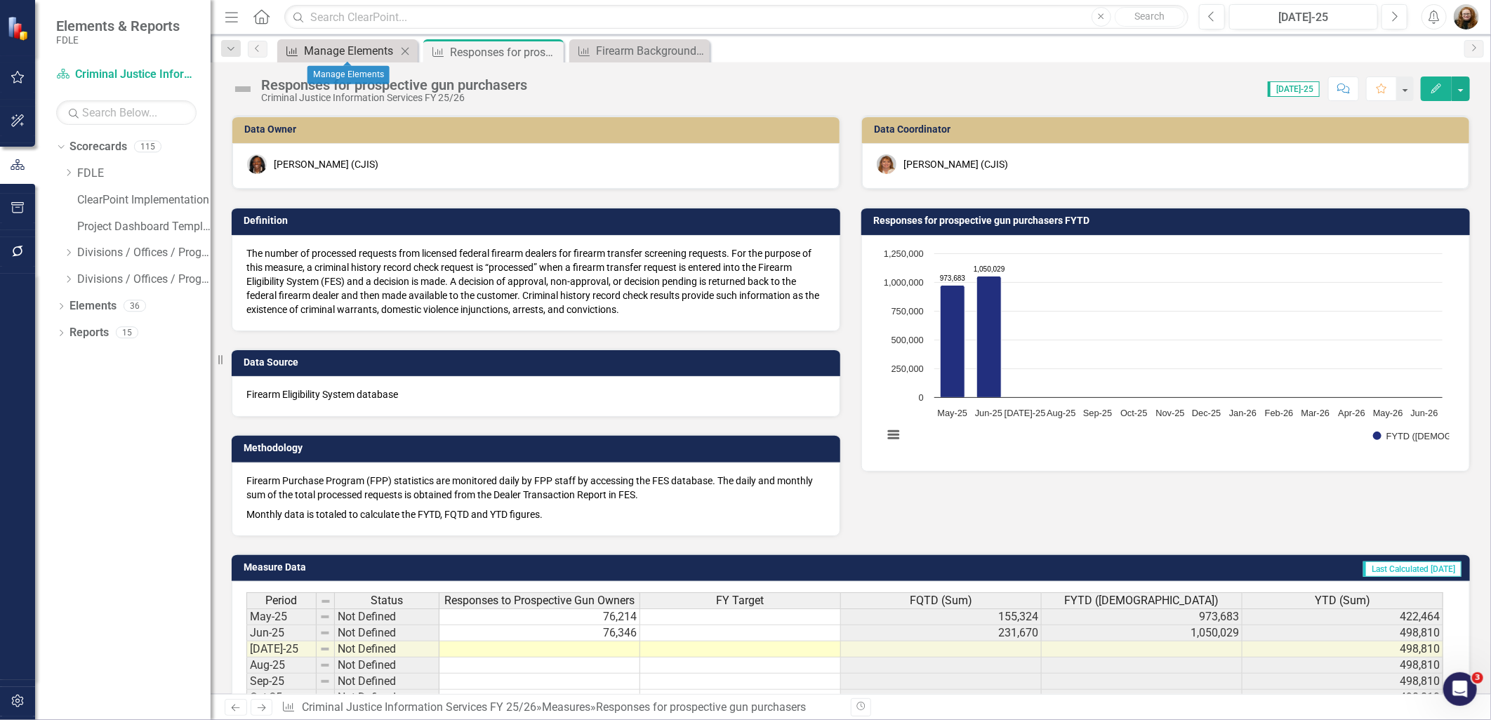
click at [359, 53] on div "Manage Elements" at bounding box center [350, 51] width 93 height 18
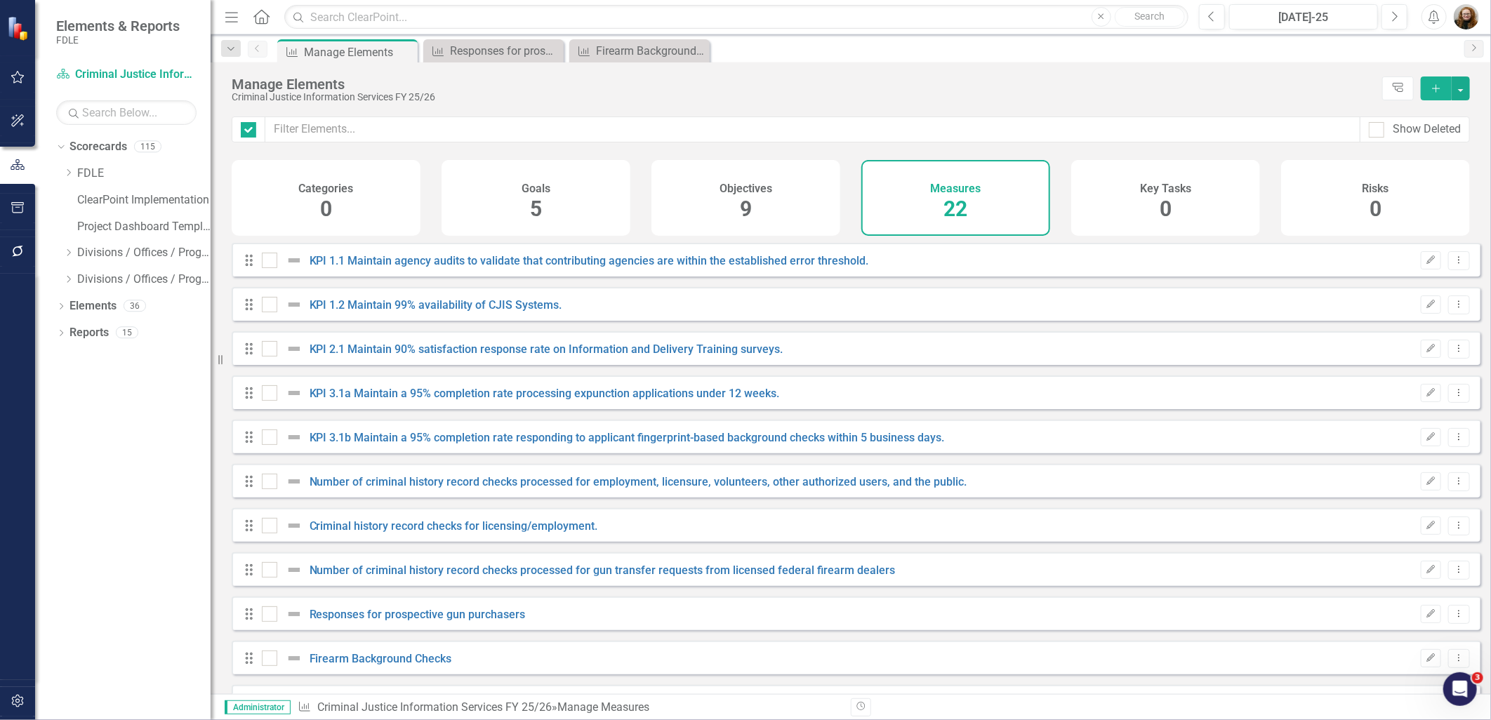
checkbox input "false"
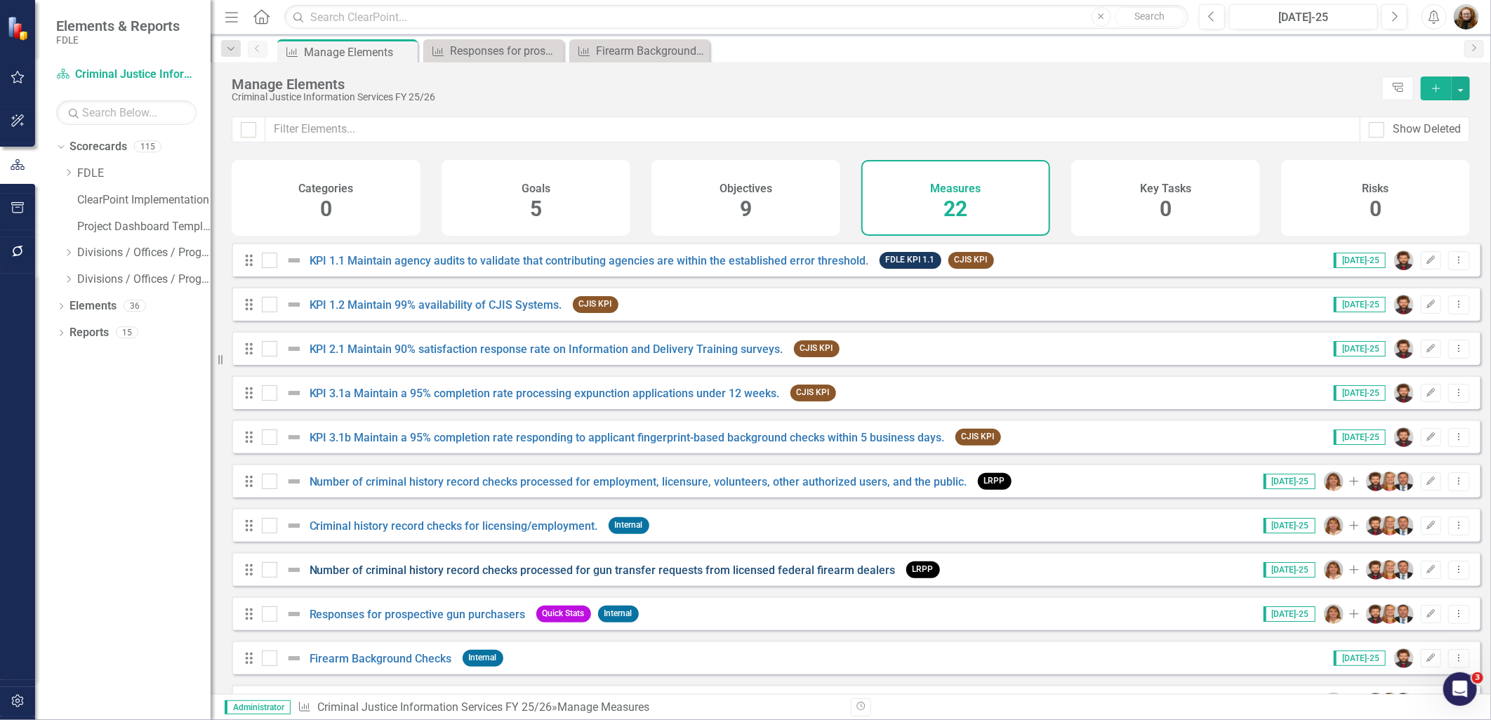
click at [450, 577] on link "Number of criminal history record checks processed for gun transfer requests fr…" at bounding box center [602, 570] width 586 height 13
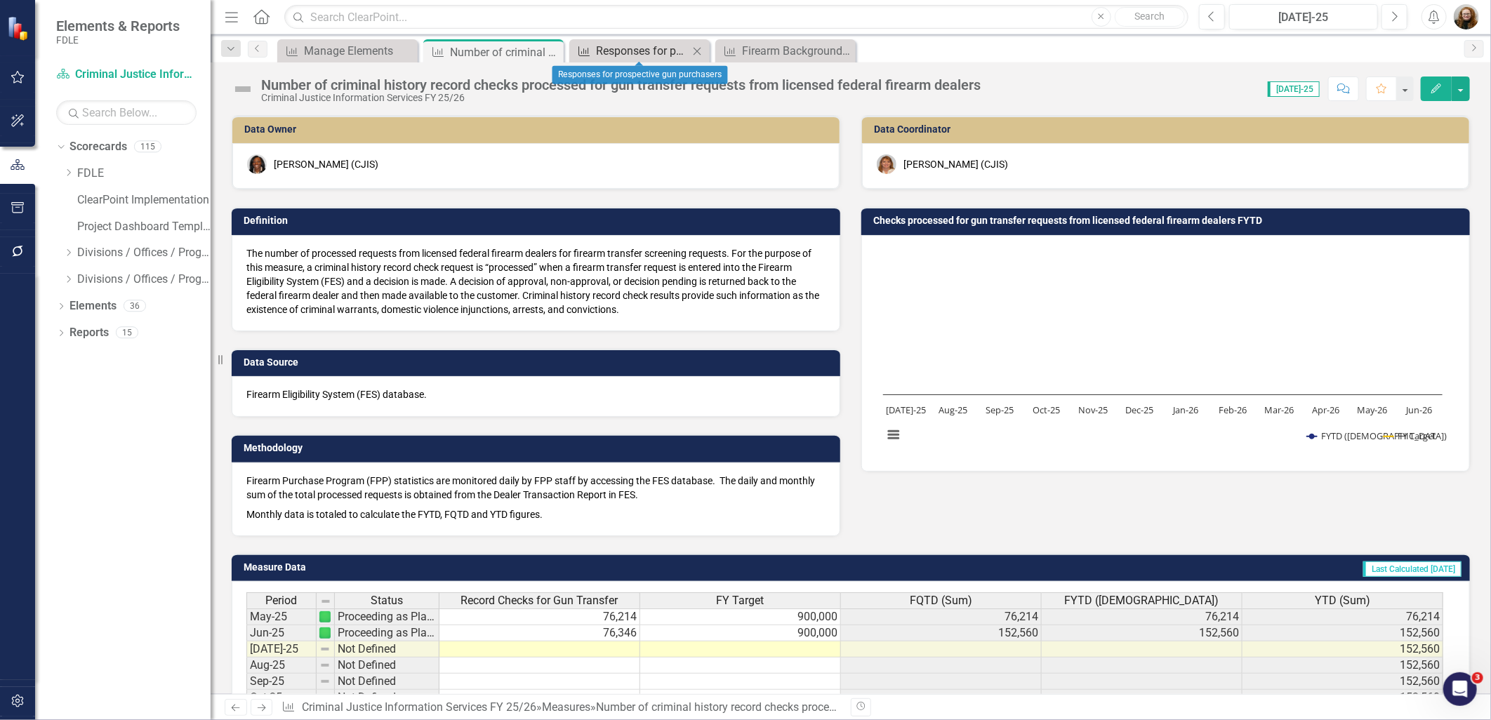
click at [623, 44] on div "Responses for prospective gun purchasers" at bounding box center [642, 51] width 93 height 18
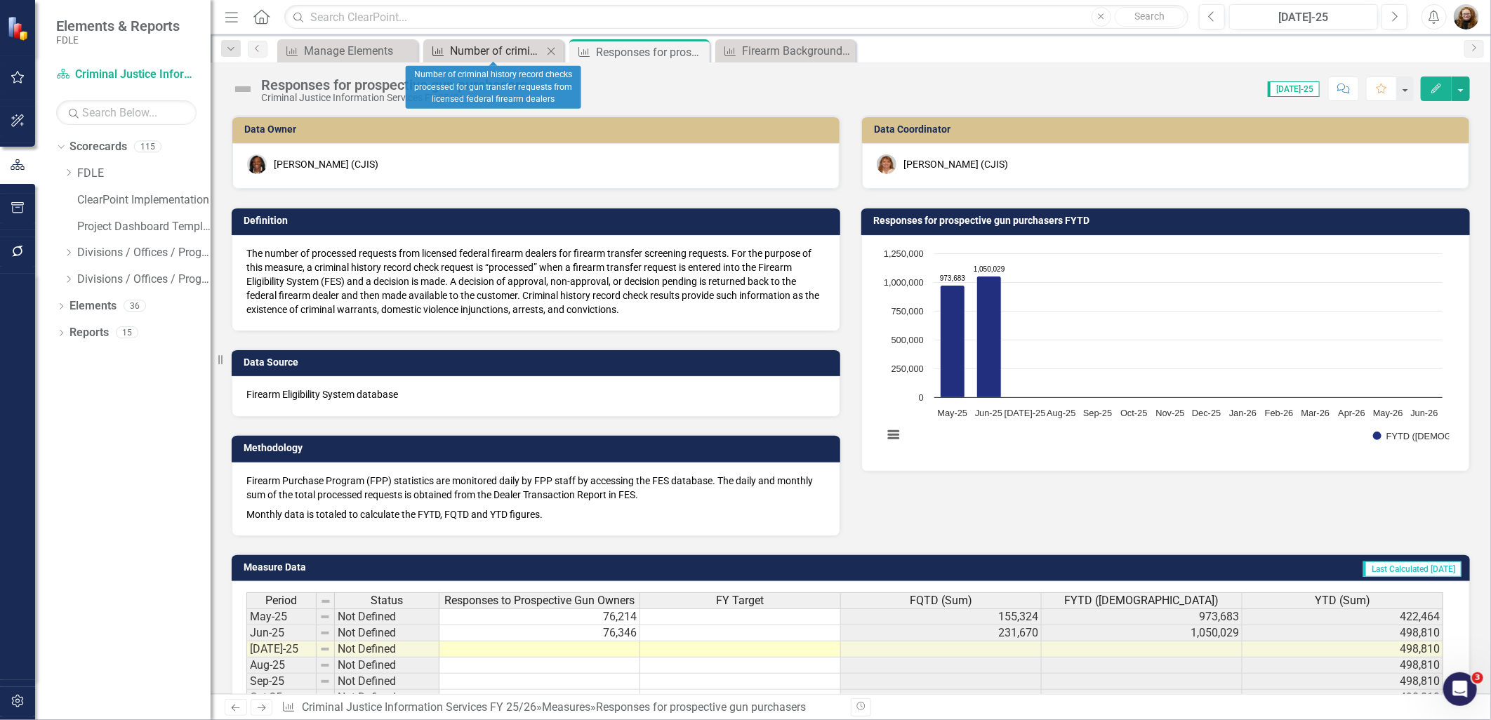
click at [481, 52] on div "Number of criminal history record checks processed for gun transfer requests fr…" at bounding box center [496, 51] width 93 height 18
